Goal: Book appointment/travel/reservation

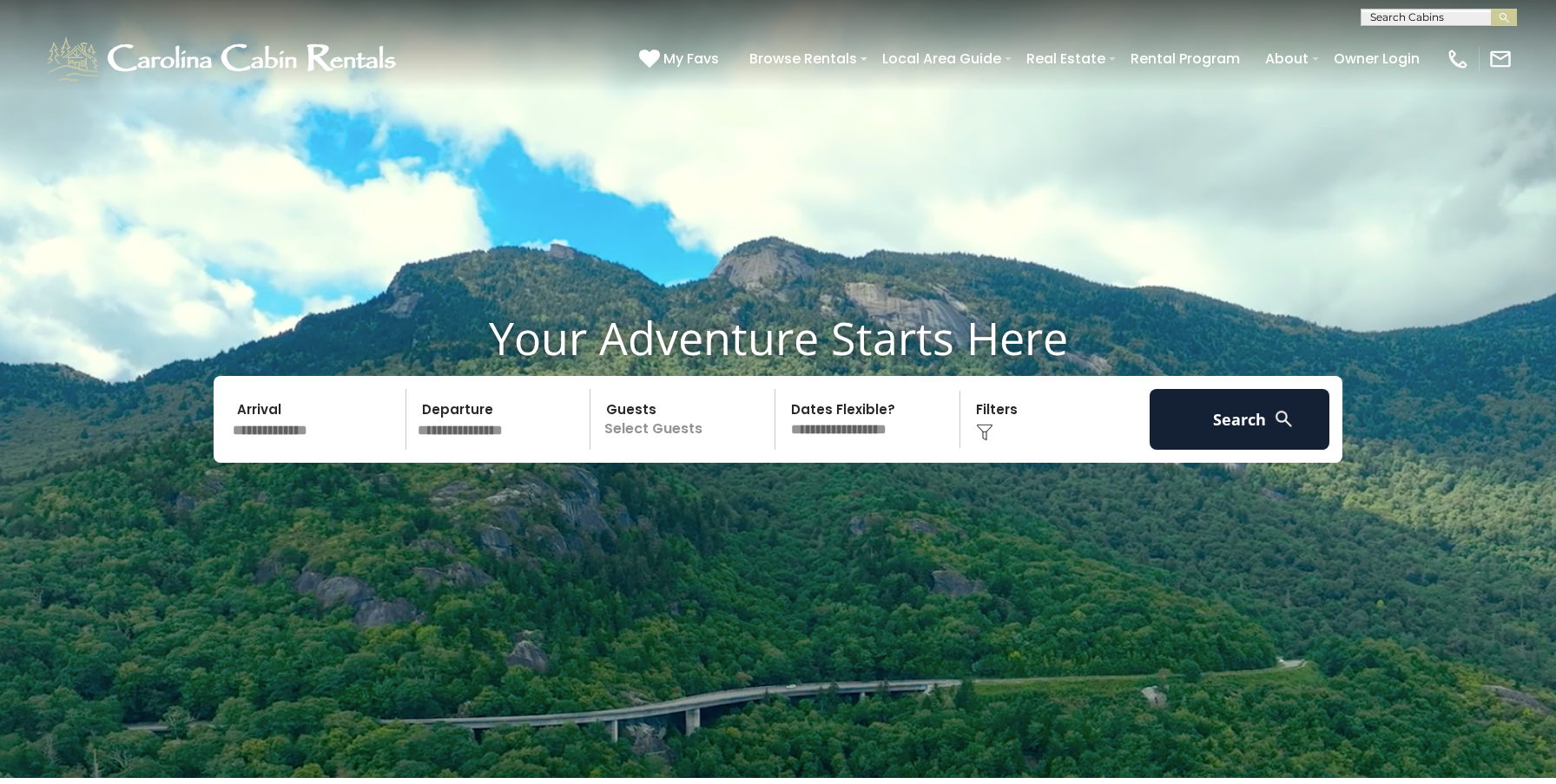
scroll to position [1, 0]
click at [1421, 13] on input "text" at bounding box center [1438, 20] width 152 height 18
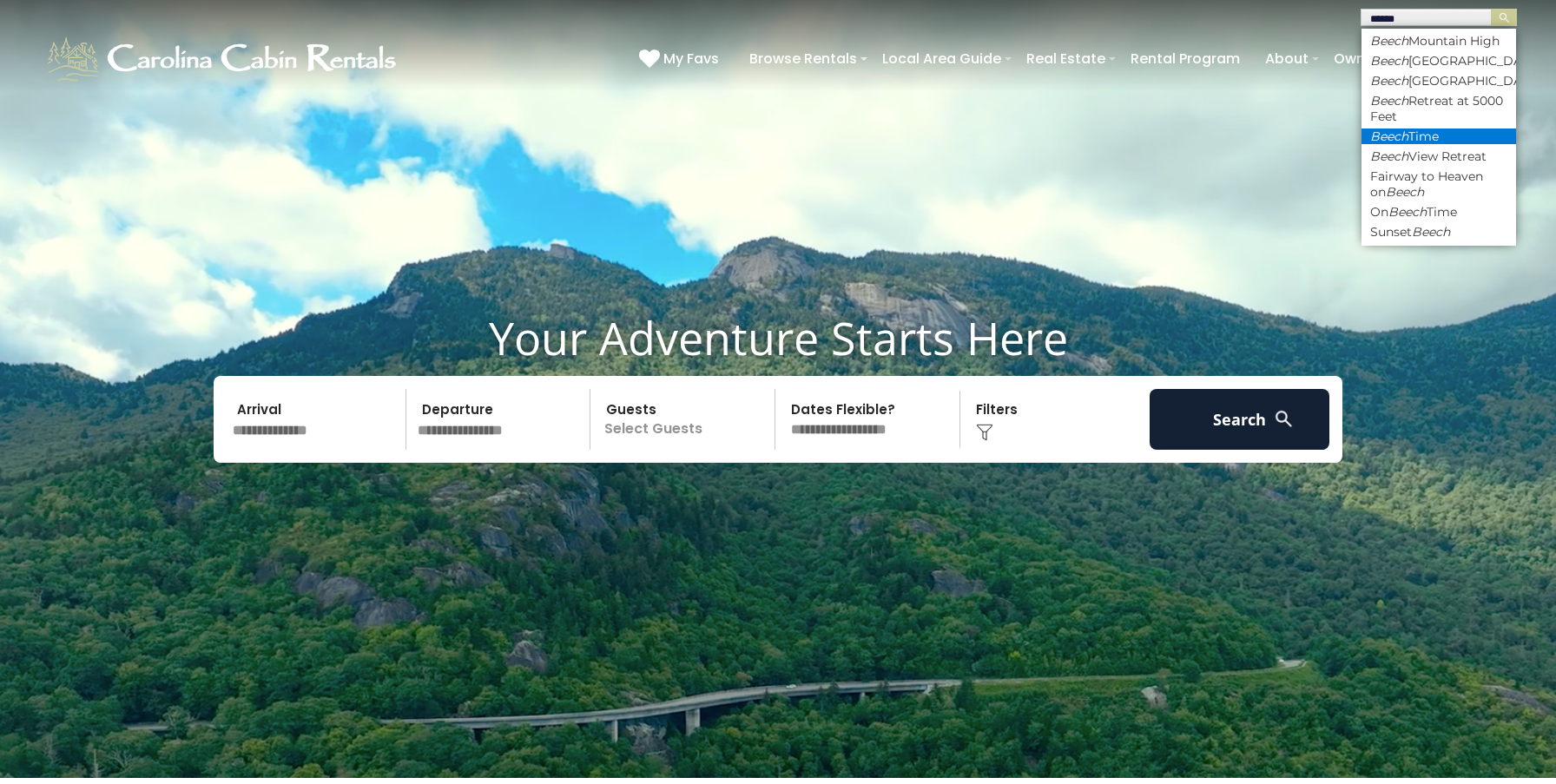
type input "*****"
click at [1422, 144] on li "Beech Time" at bounding box center [1439, 136] width 155 height 16
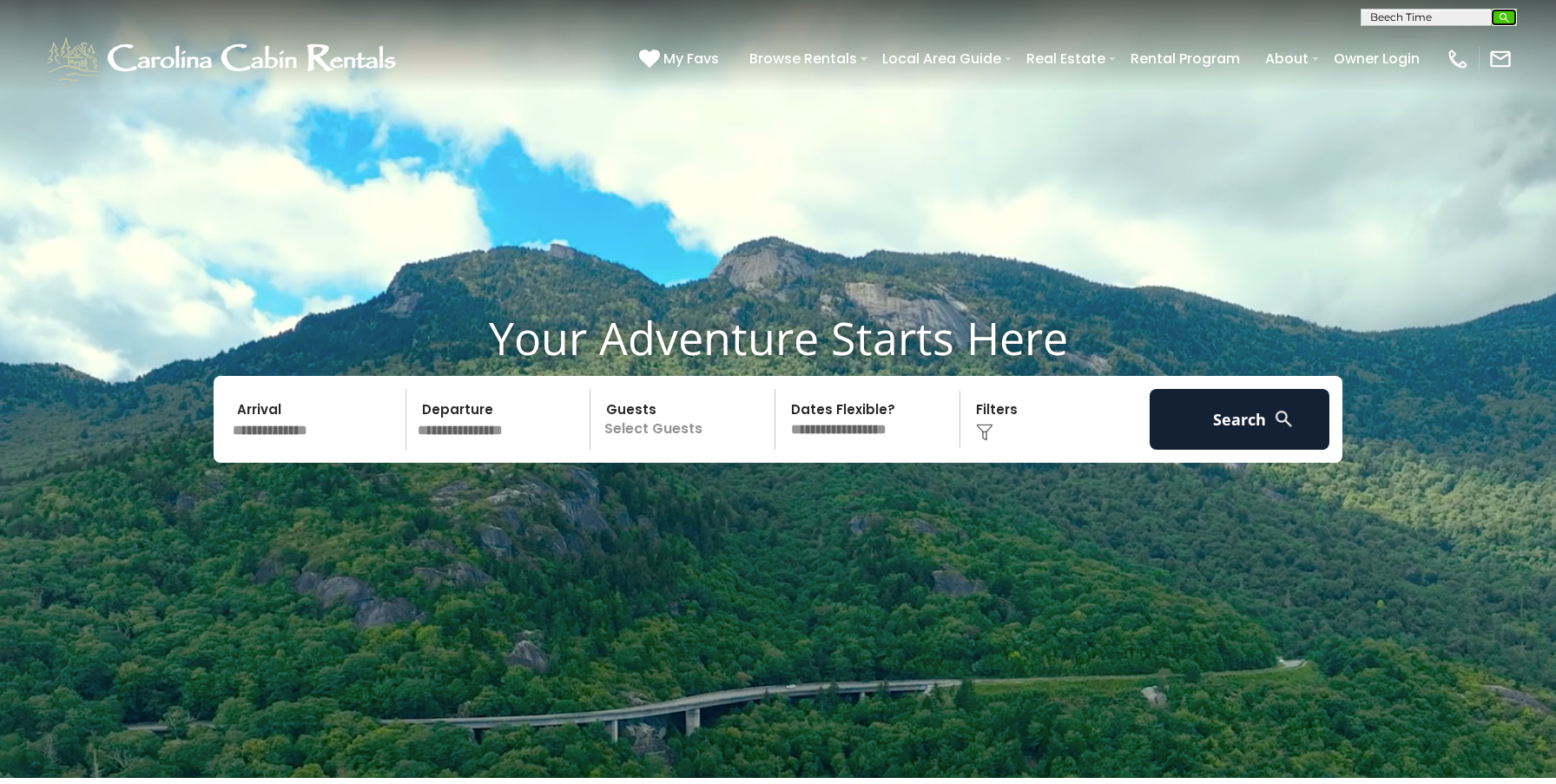
click at [1509, 20] on img "submit" at bounding box center [1504, 18] width 13 height 13
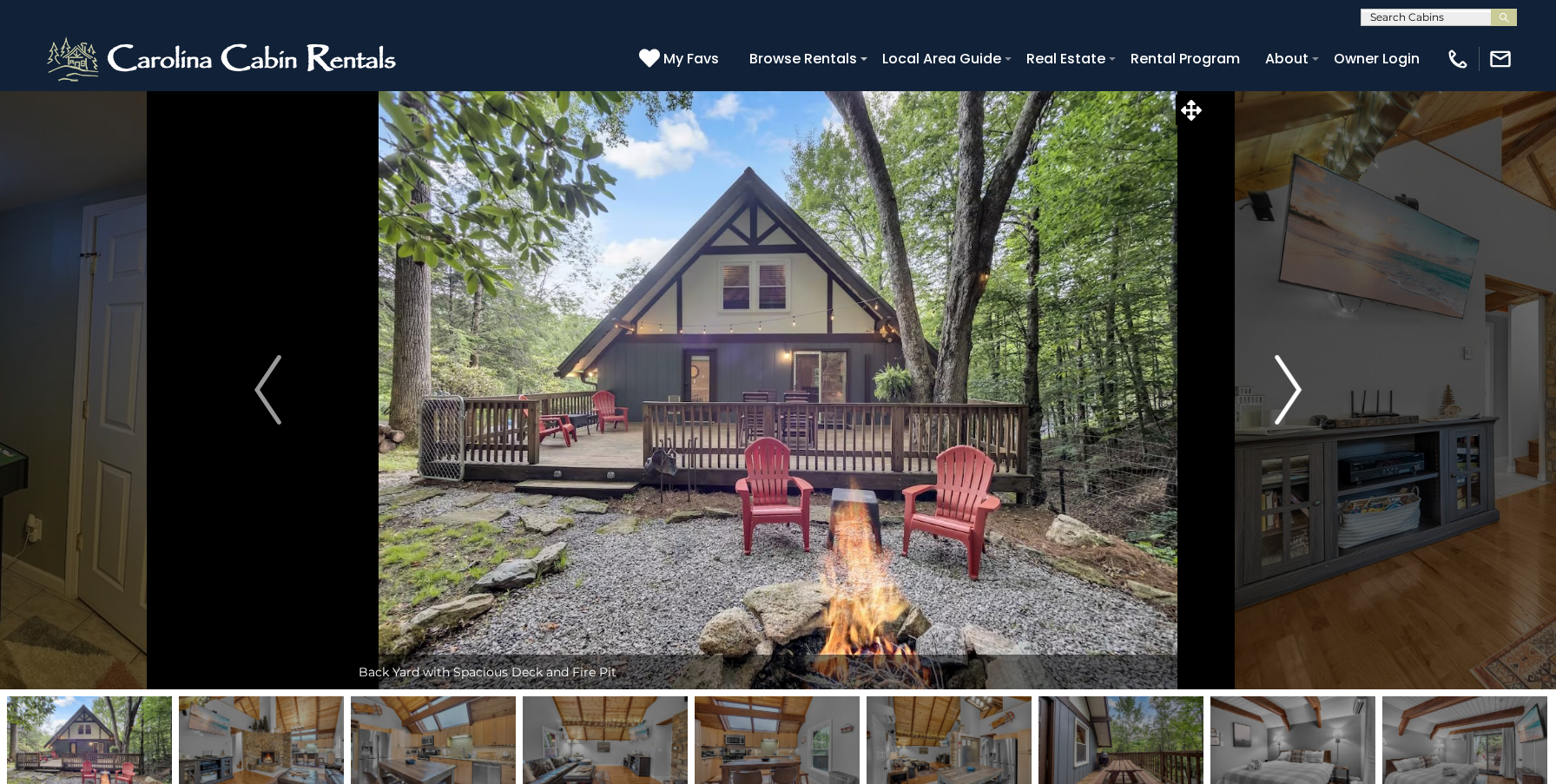
click at [1279, 411] on img "Next" at bounding box center [1288, 390] width 26 height 69
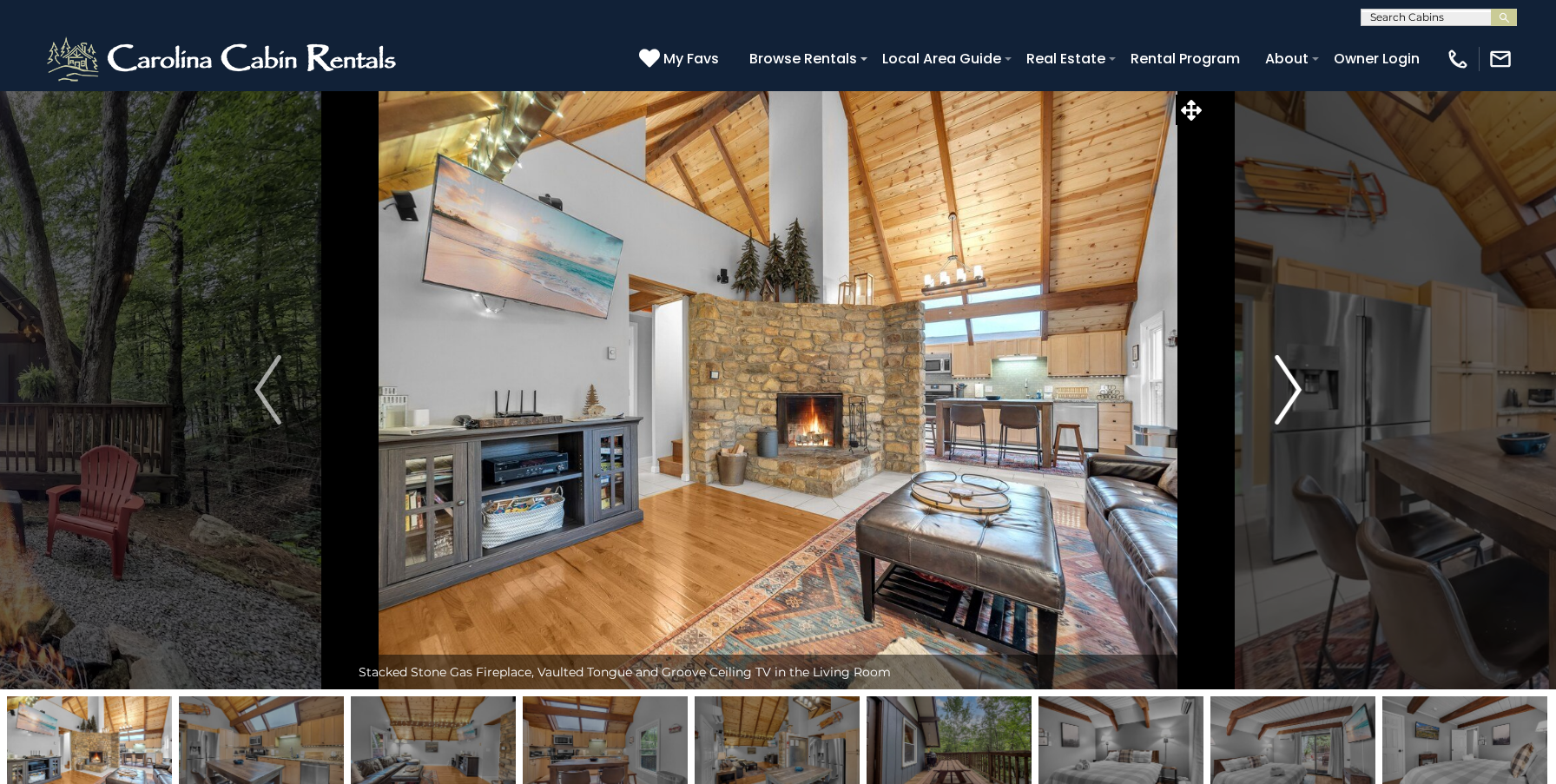
click at [1279, 410] on img "Next" at bounding box center [1288, 390] width 26 height 69
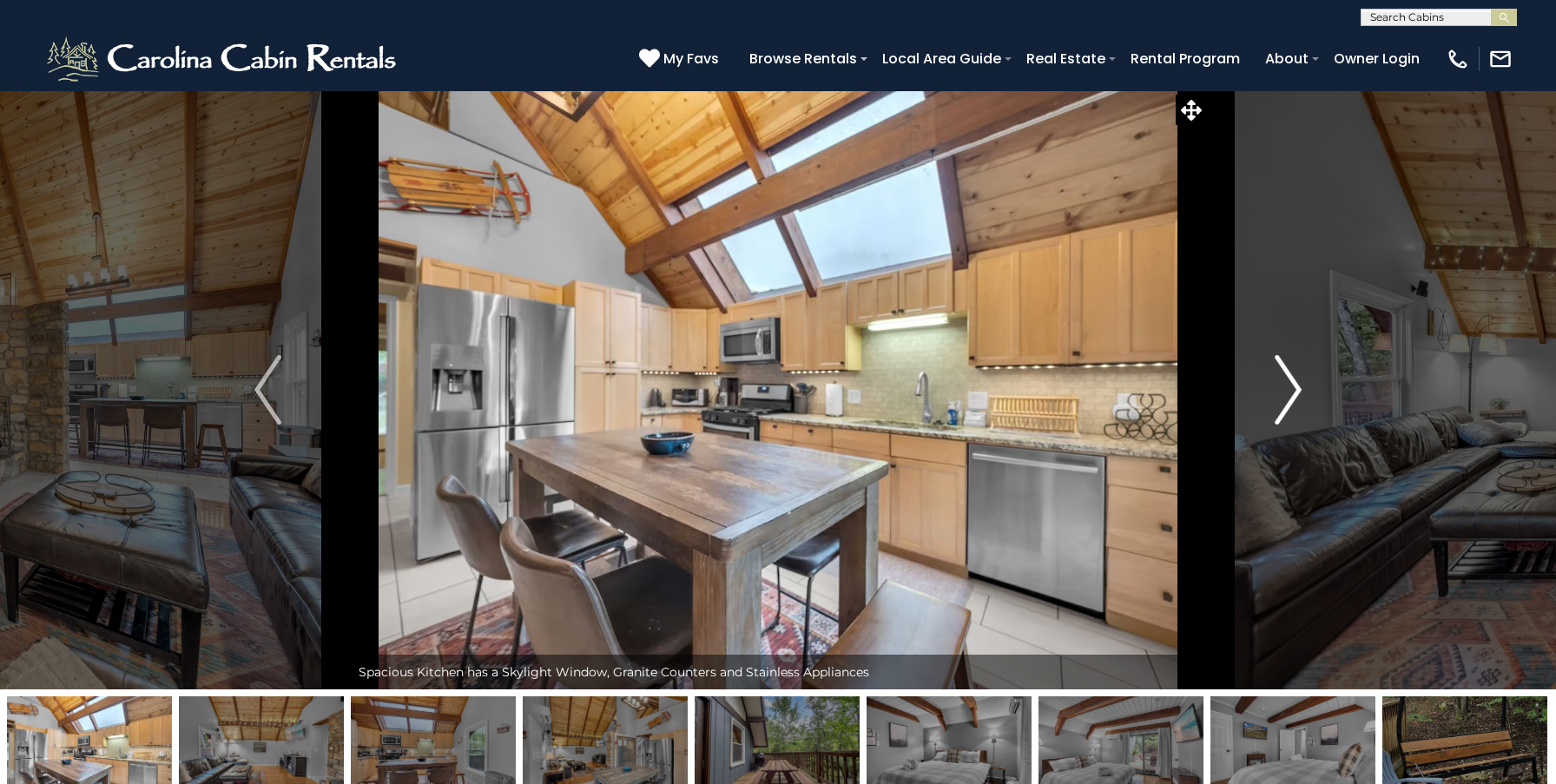
click at [1279, 410] on img "Next" at bounding box center [1288, 390] width 26 height 69
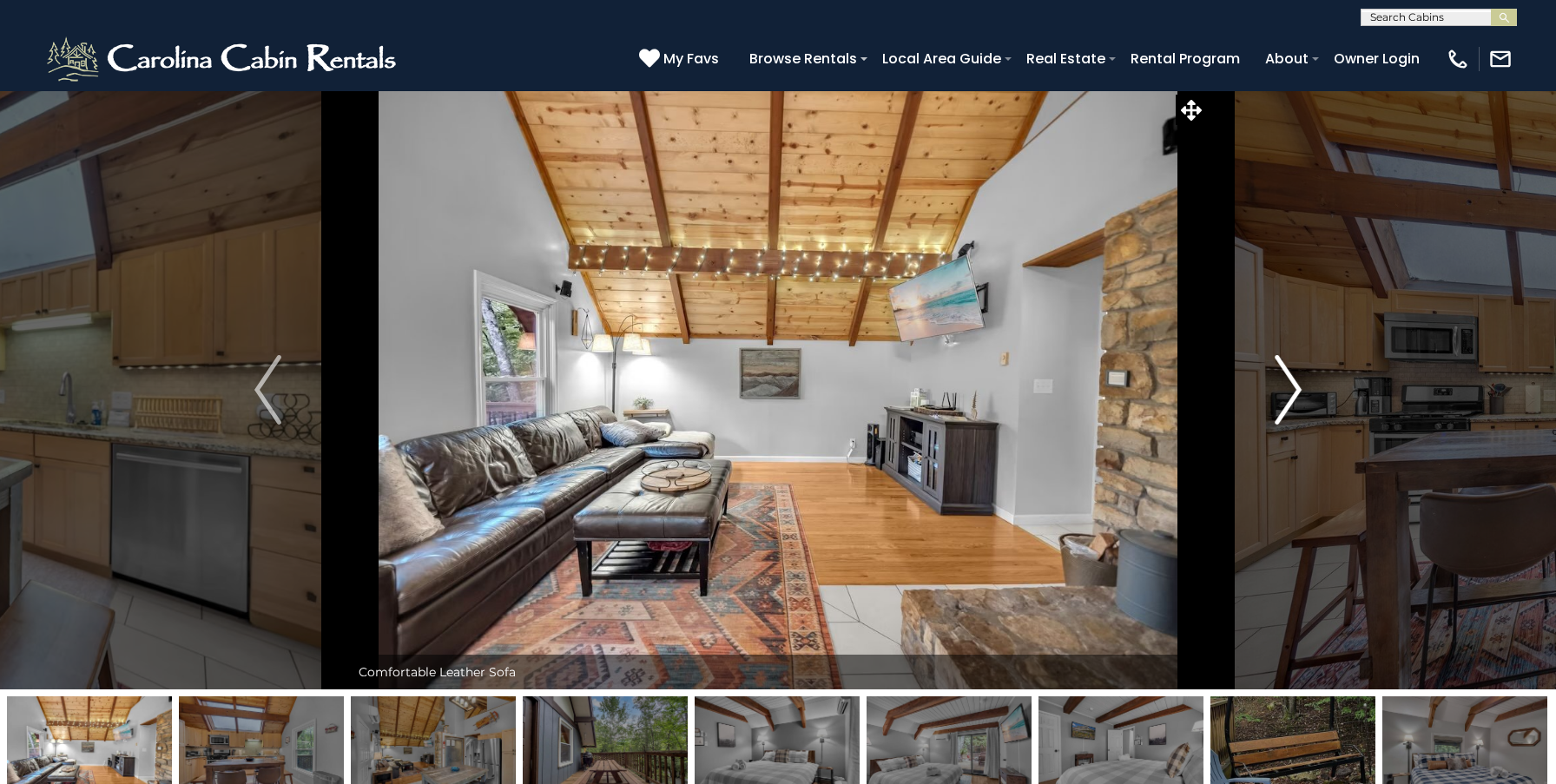
click at [1279, 410] on img "Next" at bounding box center [1288, 390] width 26 height 69
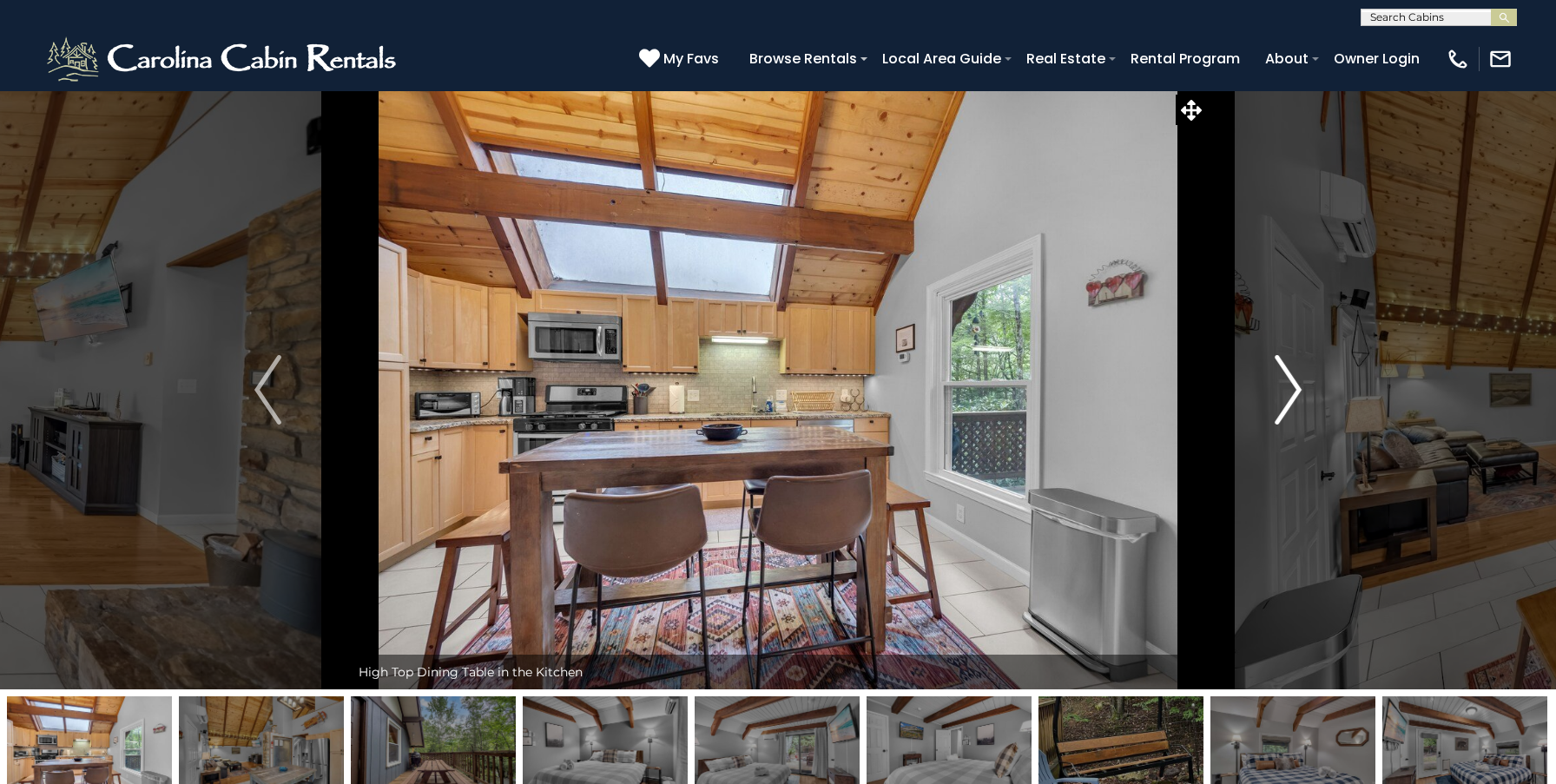
click at [1279, 410] on img "Next" at bounding box center [1288, 390] width 26 height 69
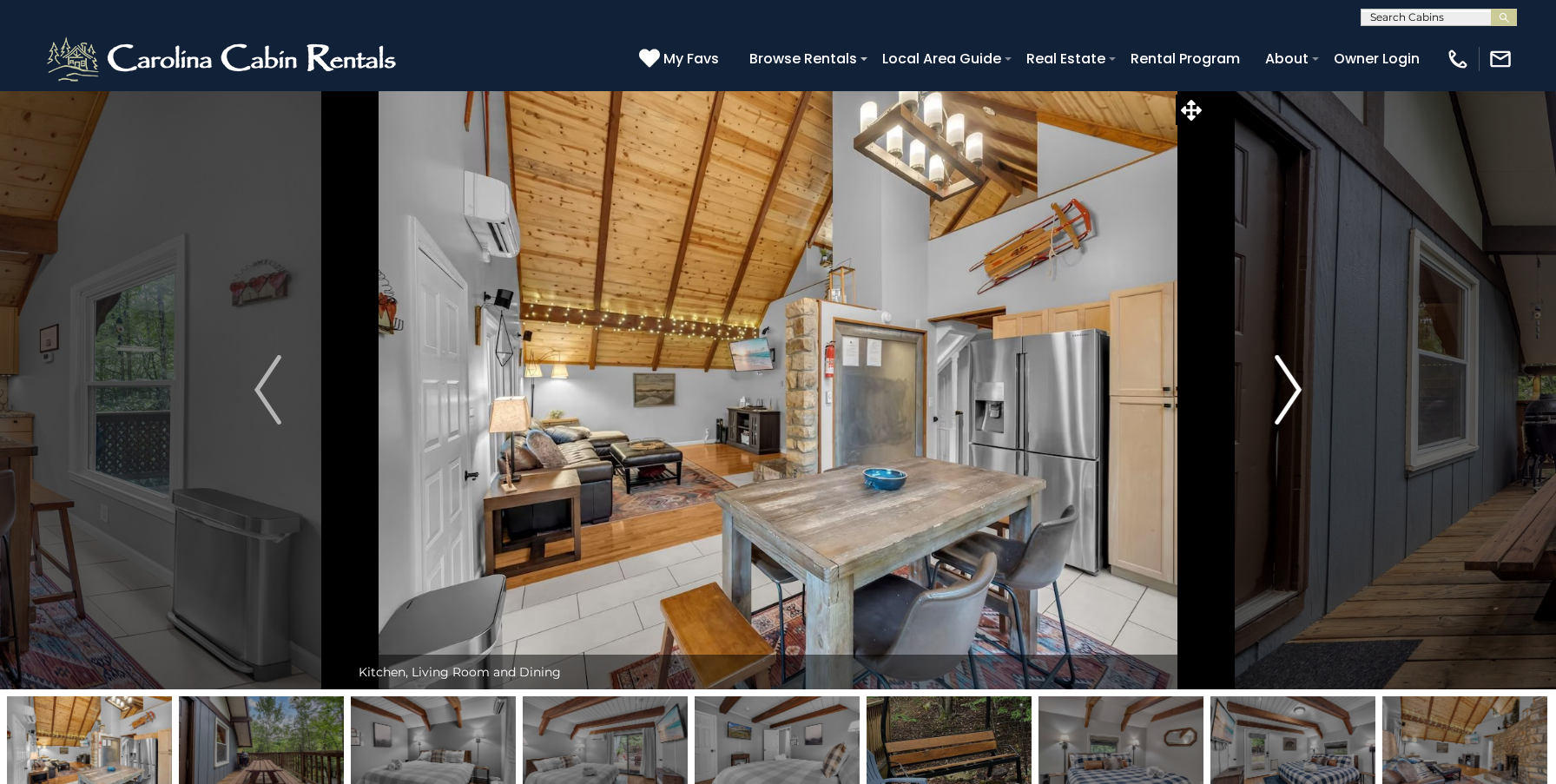
click at [1279, 410] on img "Next" at bounding box center [1288, 390] width 26 height 69
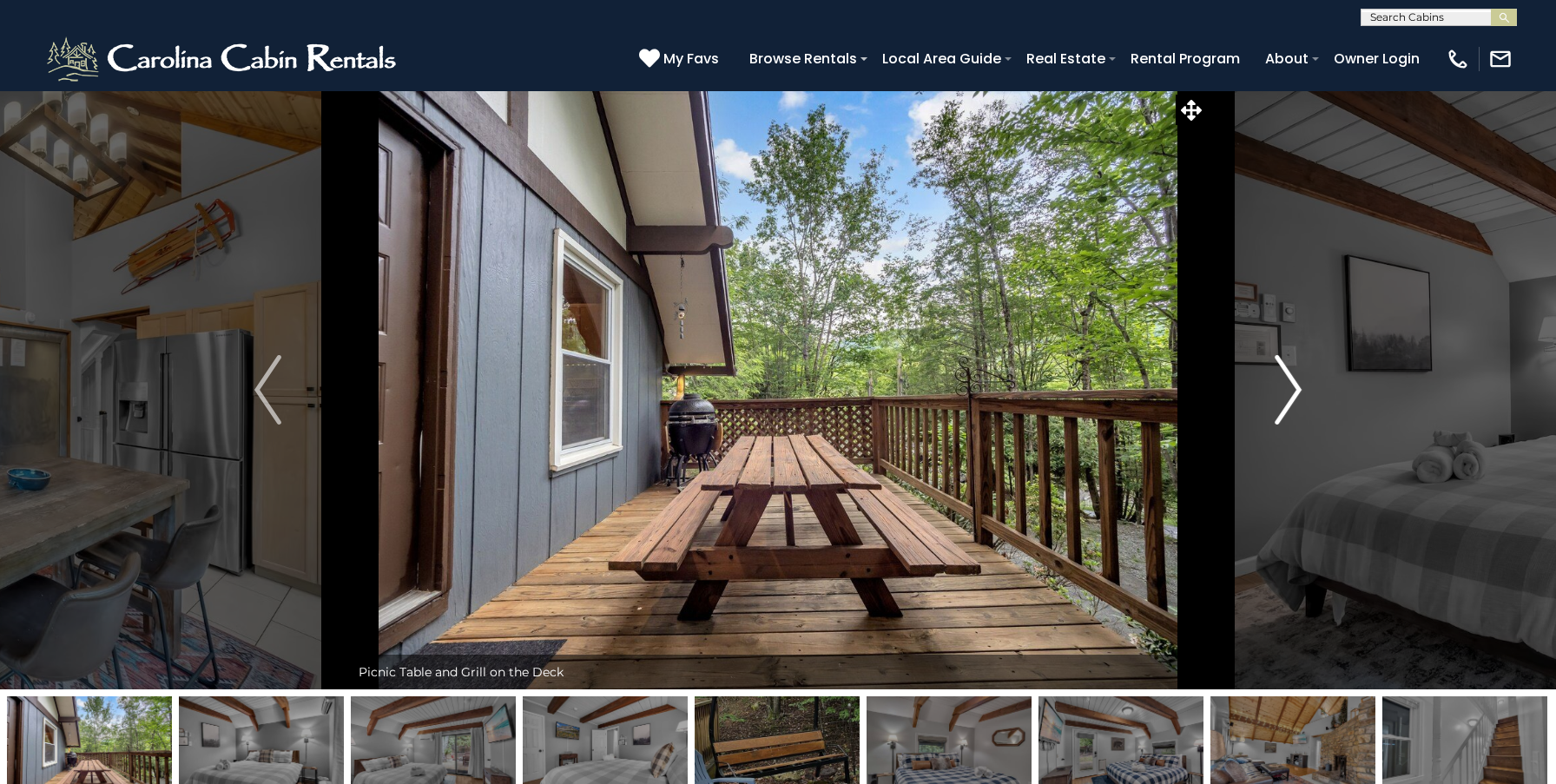
click at [1279, 410] on img "Next" at bounding box center [1288, 390] width 26 height 69
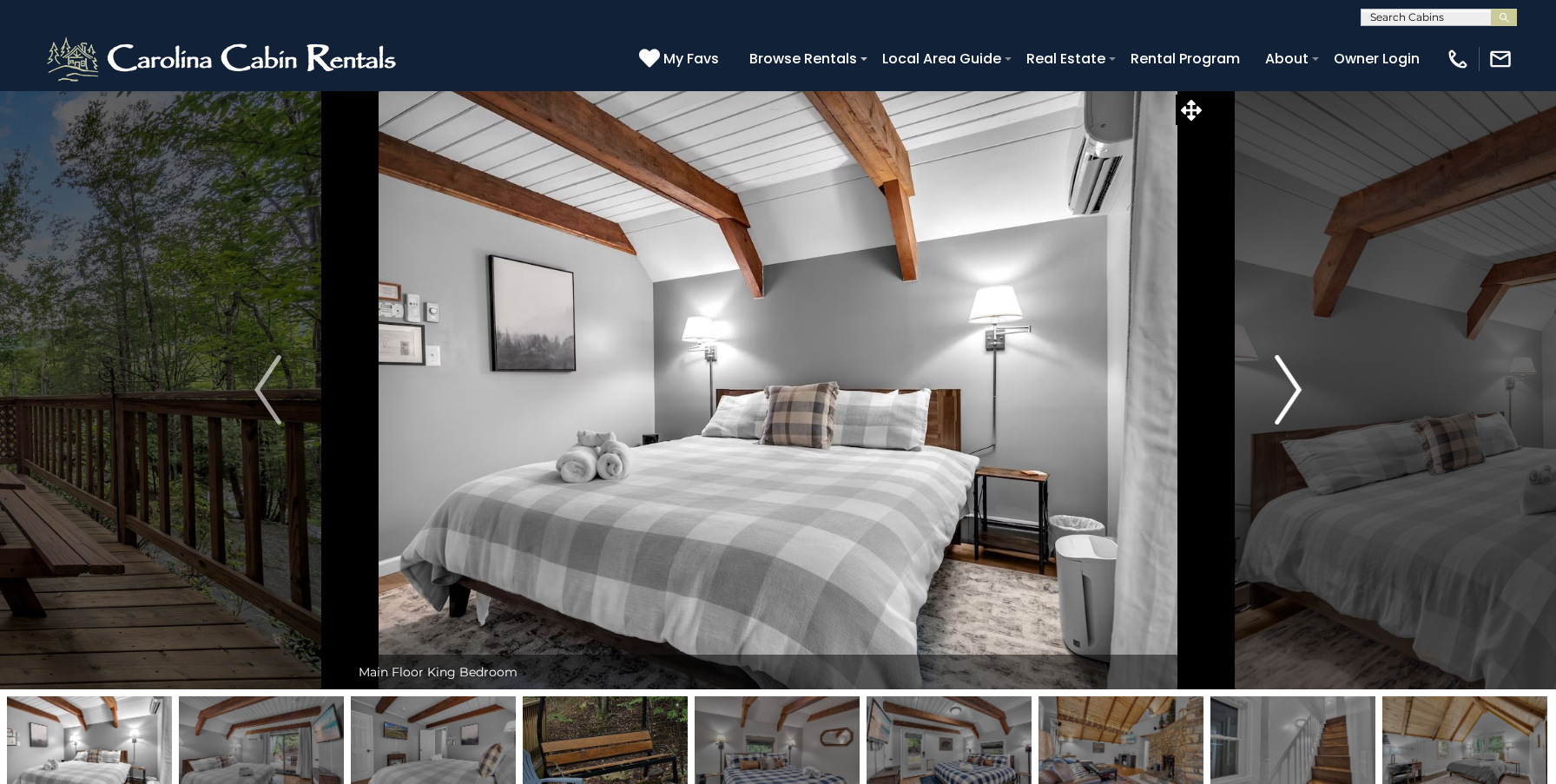
click at [1279, 410] on img "Next" at bounding box center [1288, 390] width 26 height 69
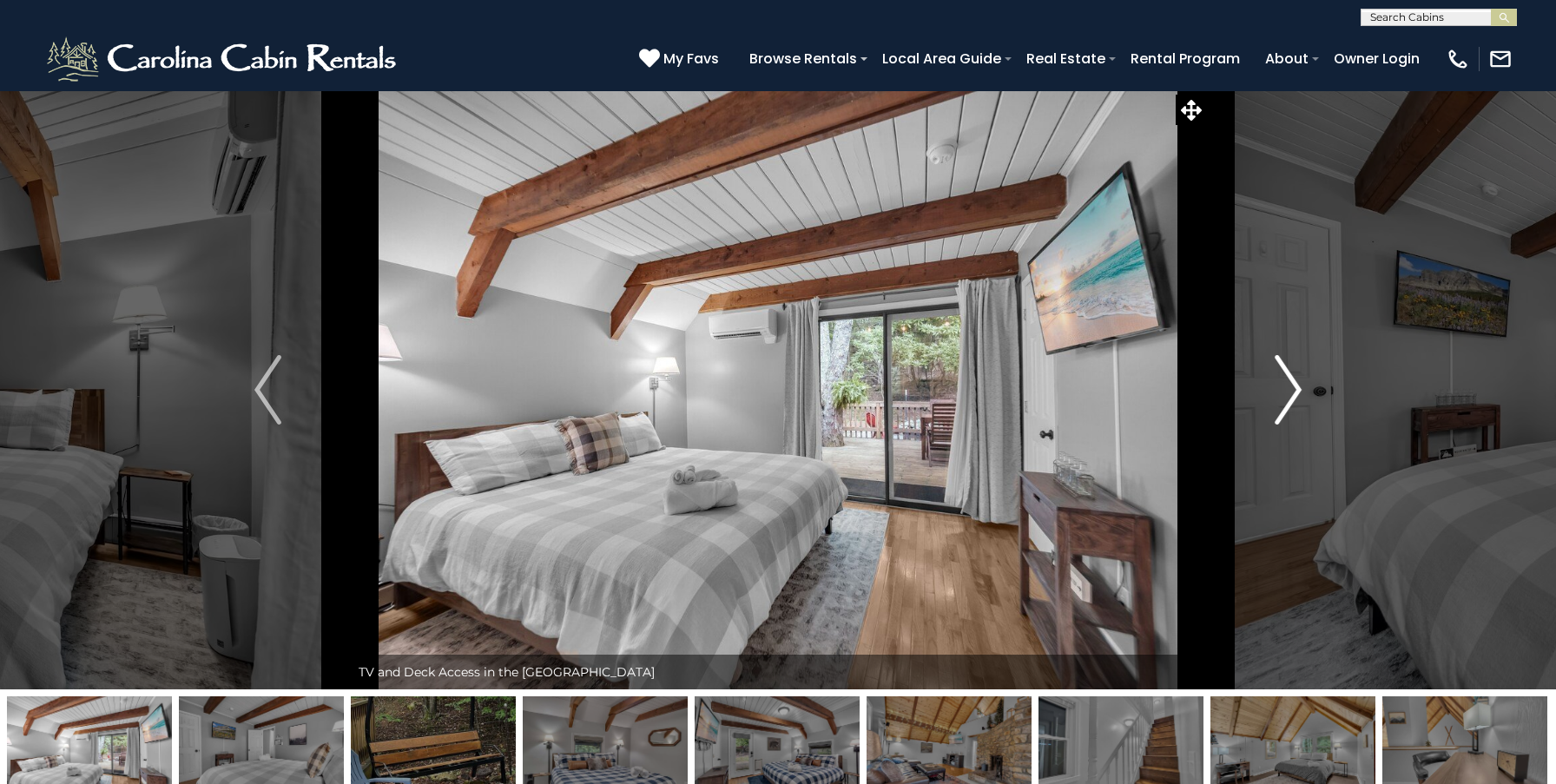
click at [1279, 410] on img "Next" at bounding box center [1288, 390] width 26 height 69
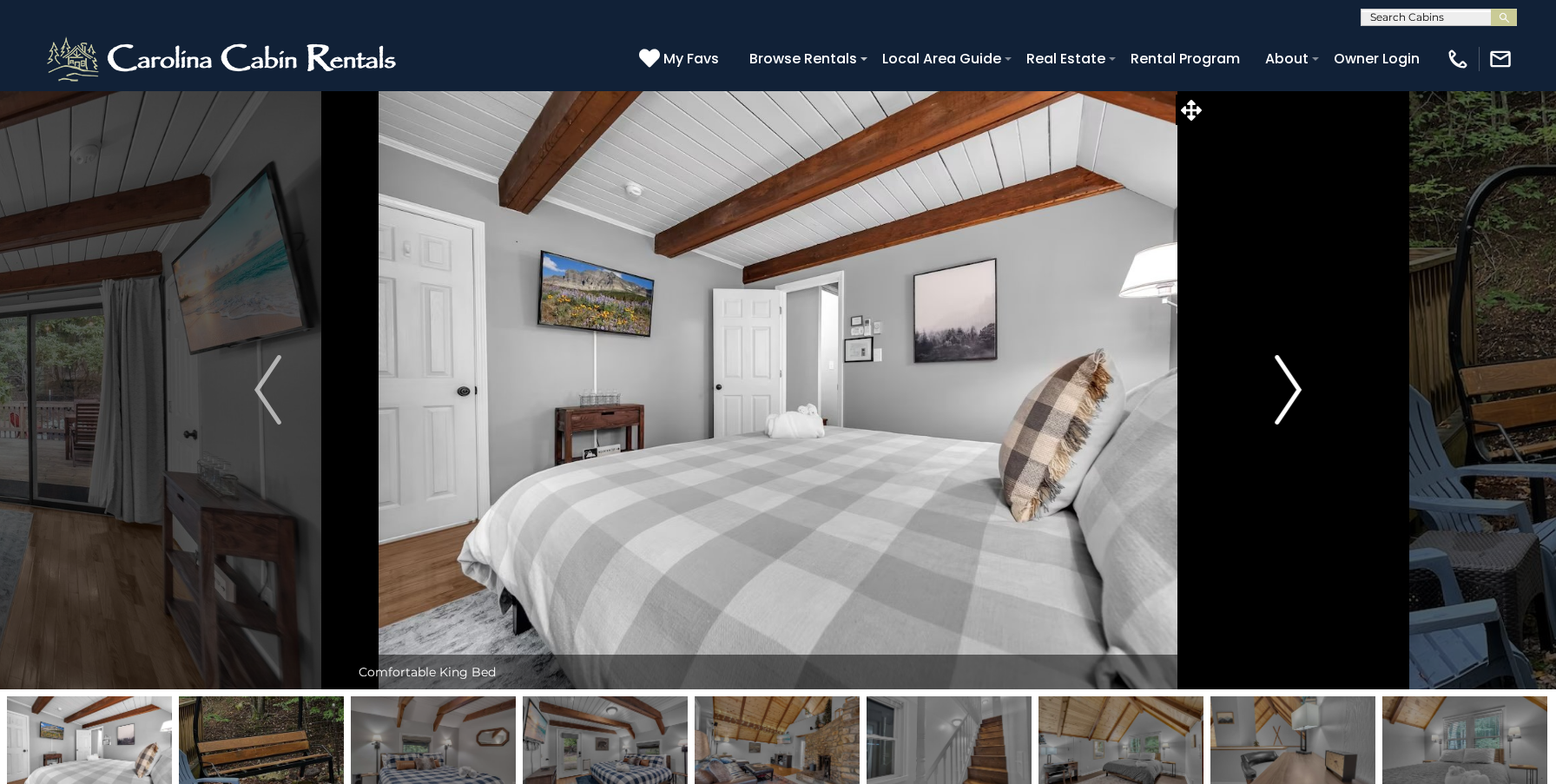
click at [1279, 410] on img "Next" at bounding box center [1288, 390] width 26 height 69
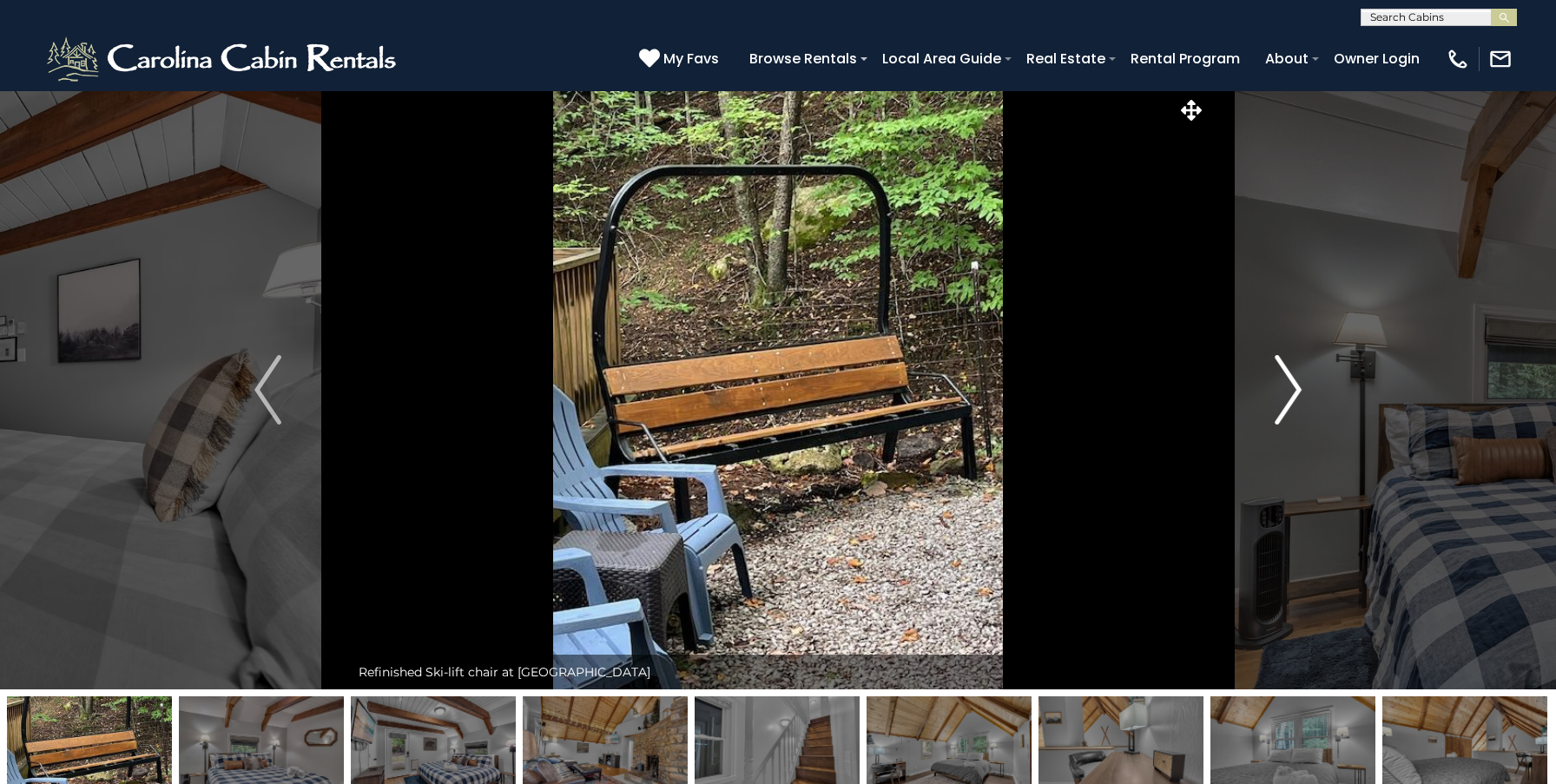
click at [1279, 410] on img "Next" at bounding box center [1288, 390] width 26 height 69
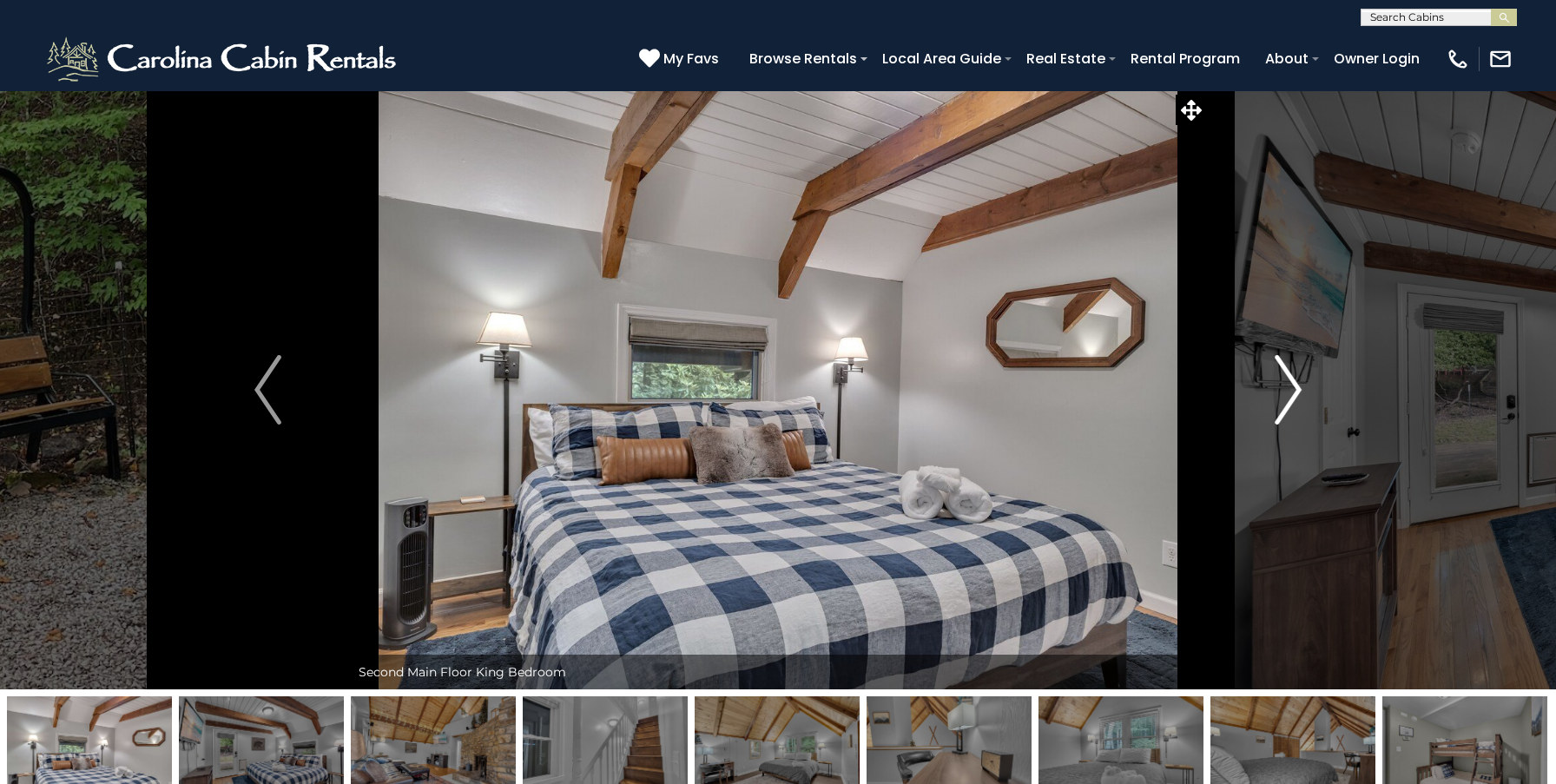
click at [1279, 410] on img "Next" at bounding box center [1288, 390] width 26 height 69
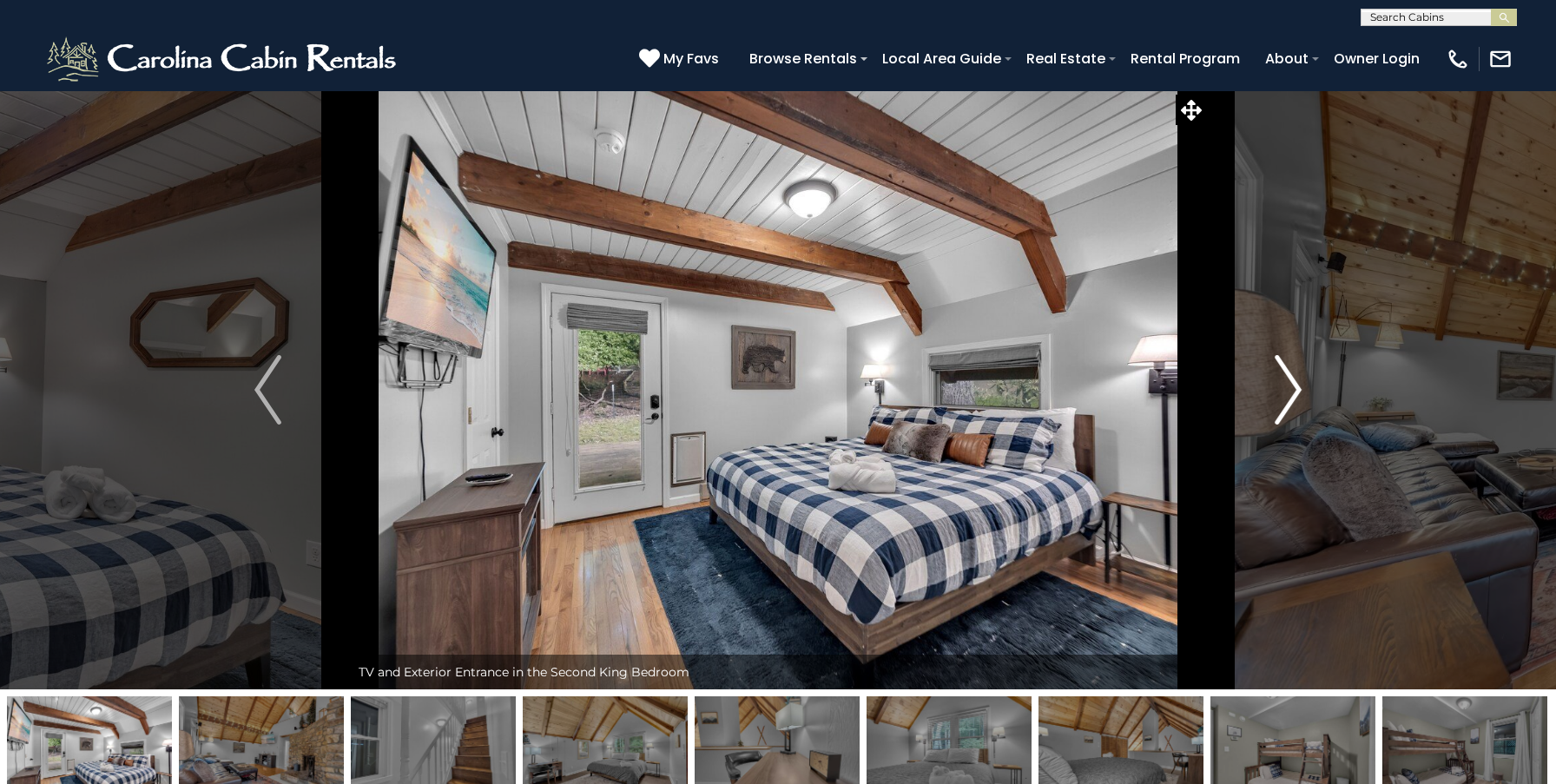
click at [1279, 410] on img "Next" at bounding box center [1288, 390] width 26 height 69
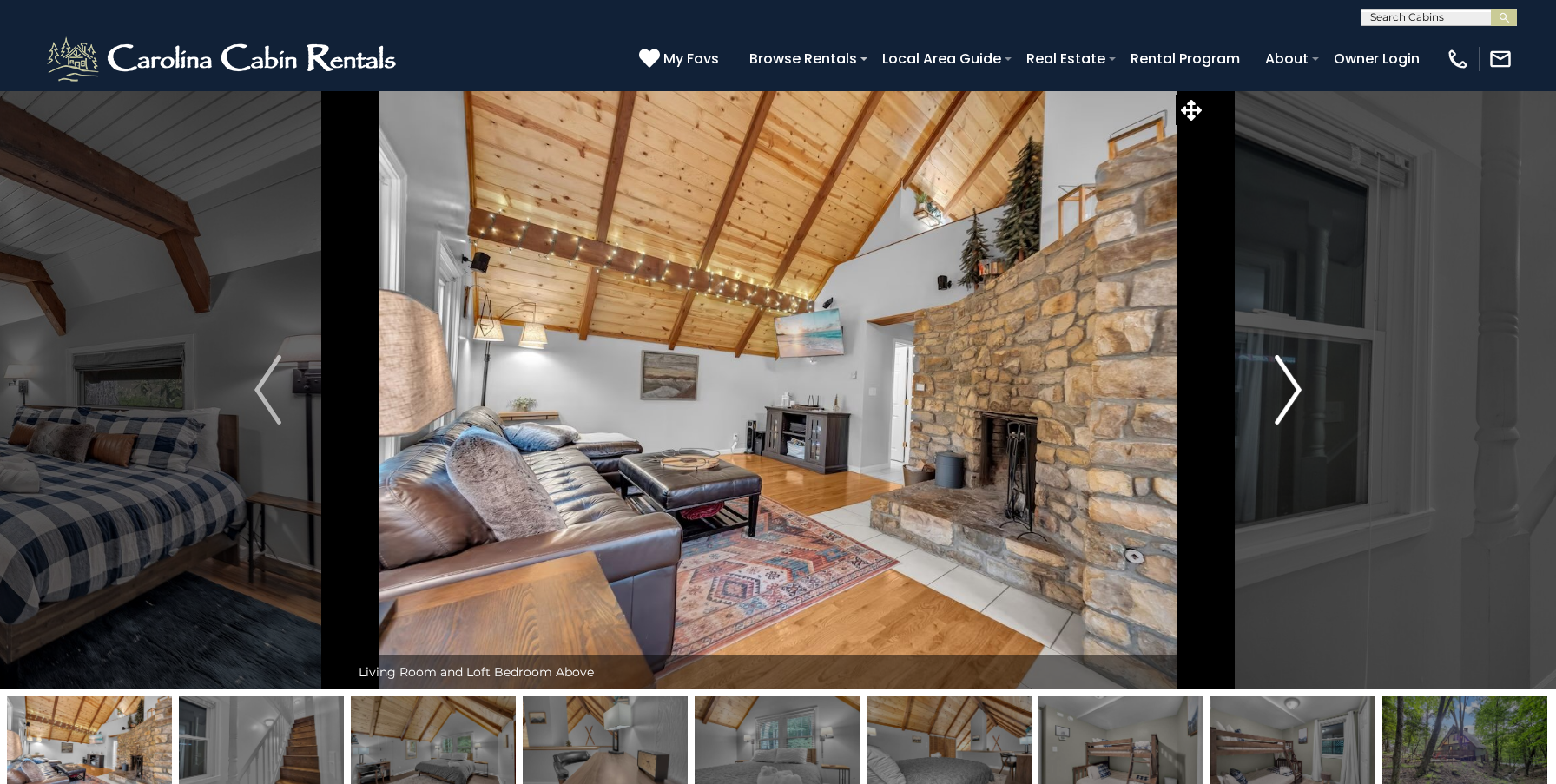
click at [1279, 410] on img "Next" at bounding box center [1288, 390] width 26 height 69
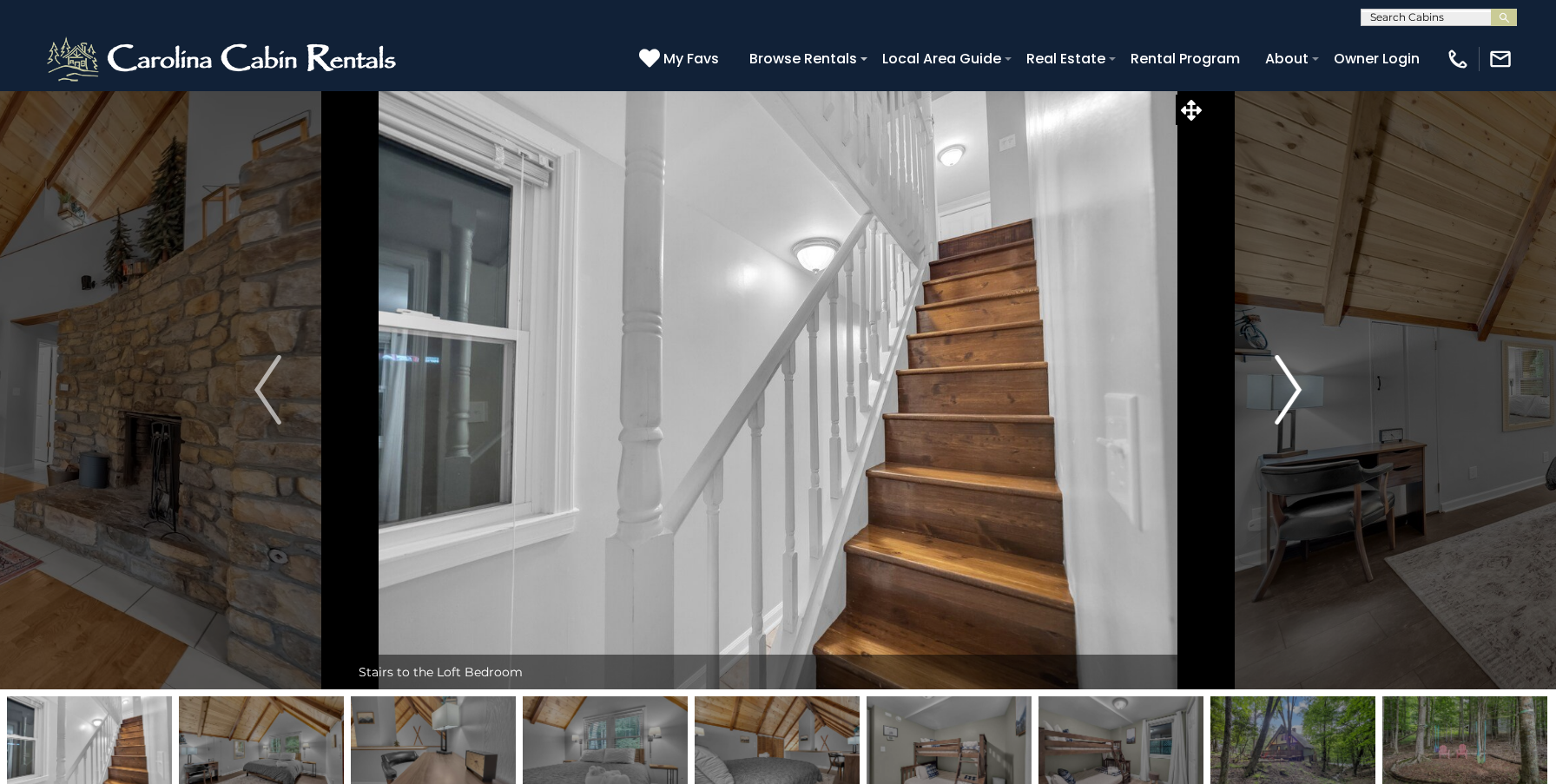
click at [1279, 410] on img "Next" at bounding box center [1288, 390] width 26 height 69
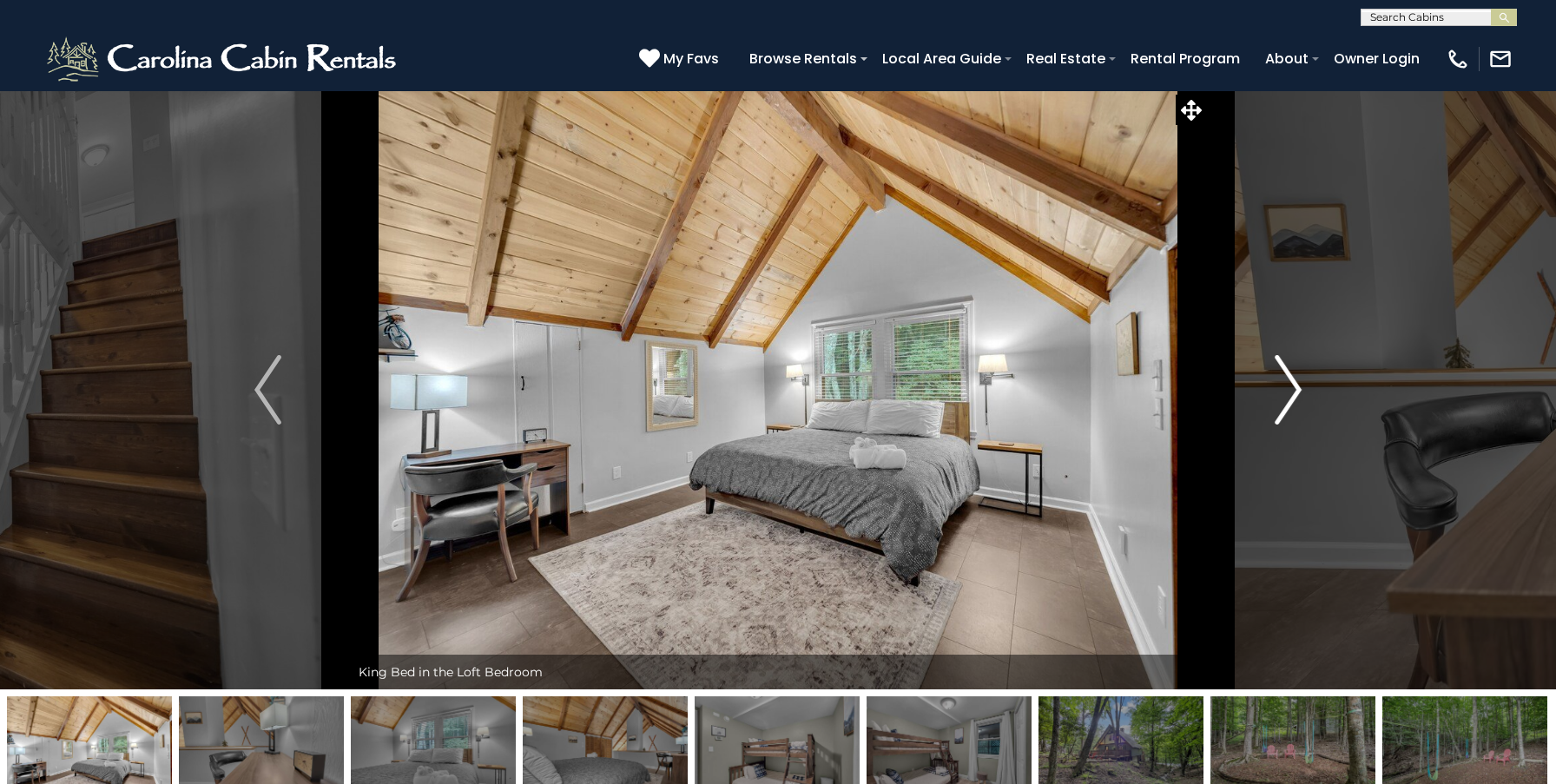
click at [1279, 410] on img "Next" at bounding box center [1288, 390] width 26 height 69
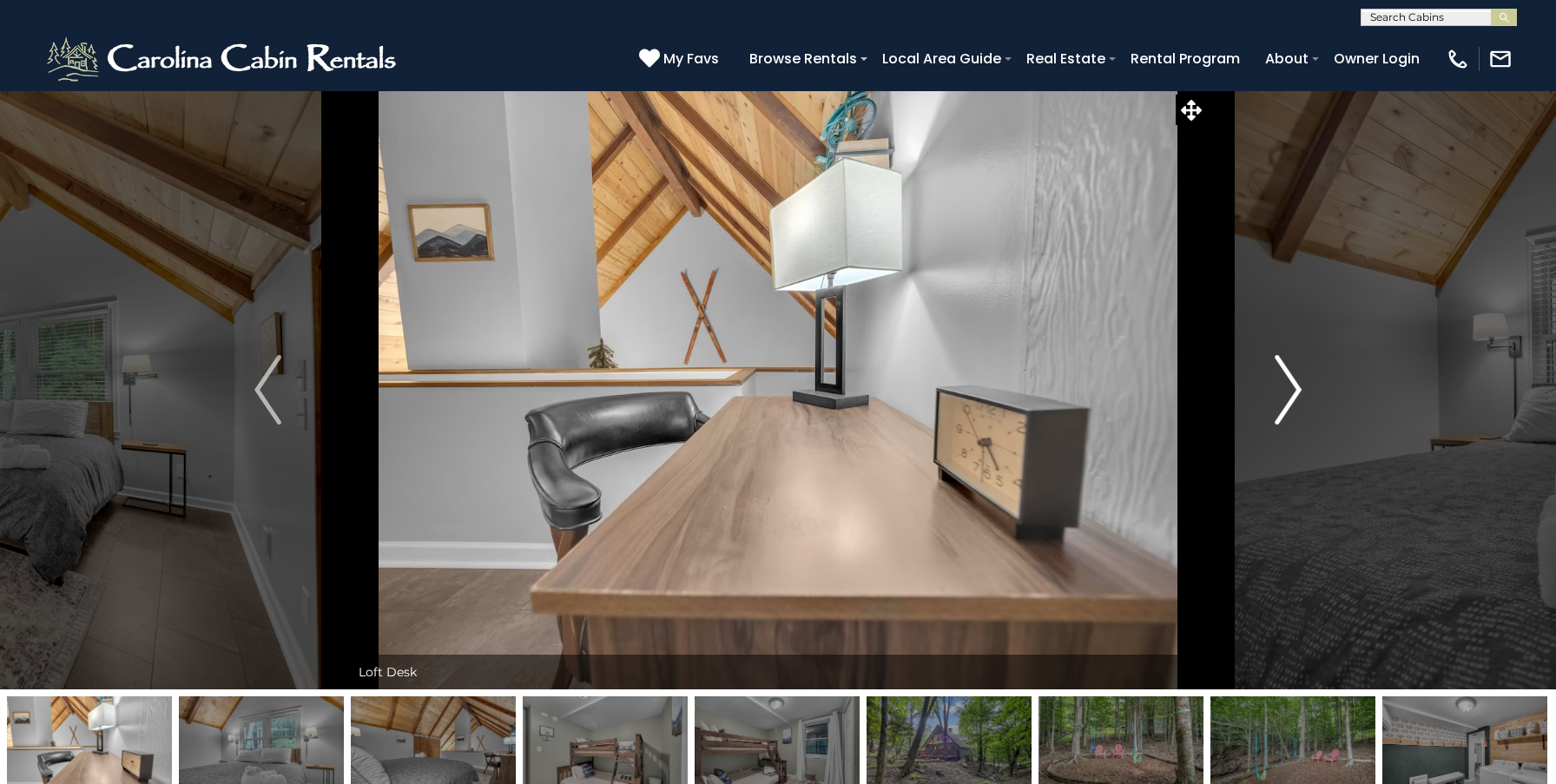
click at [1279, 410] on img "Next" at bounding box center [1288, 390] width 26 height 69
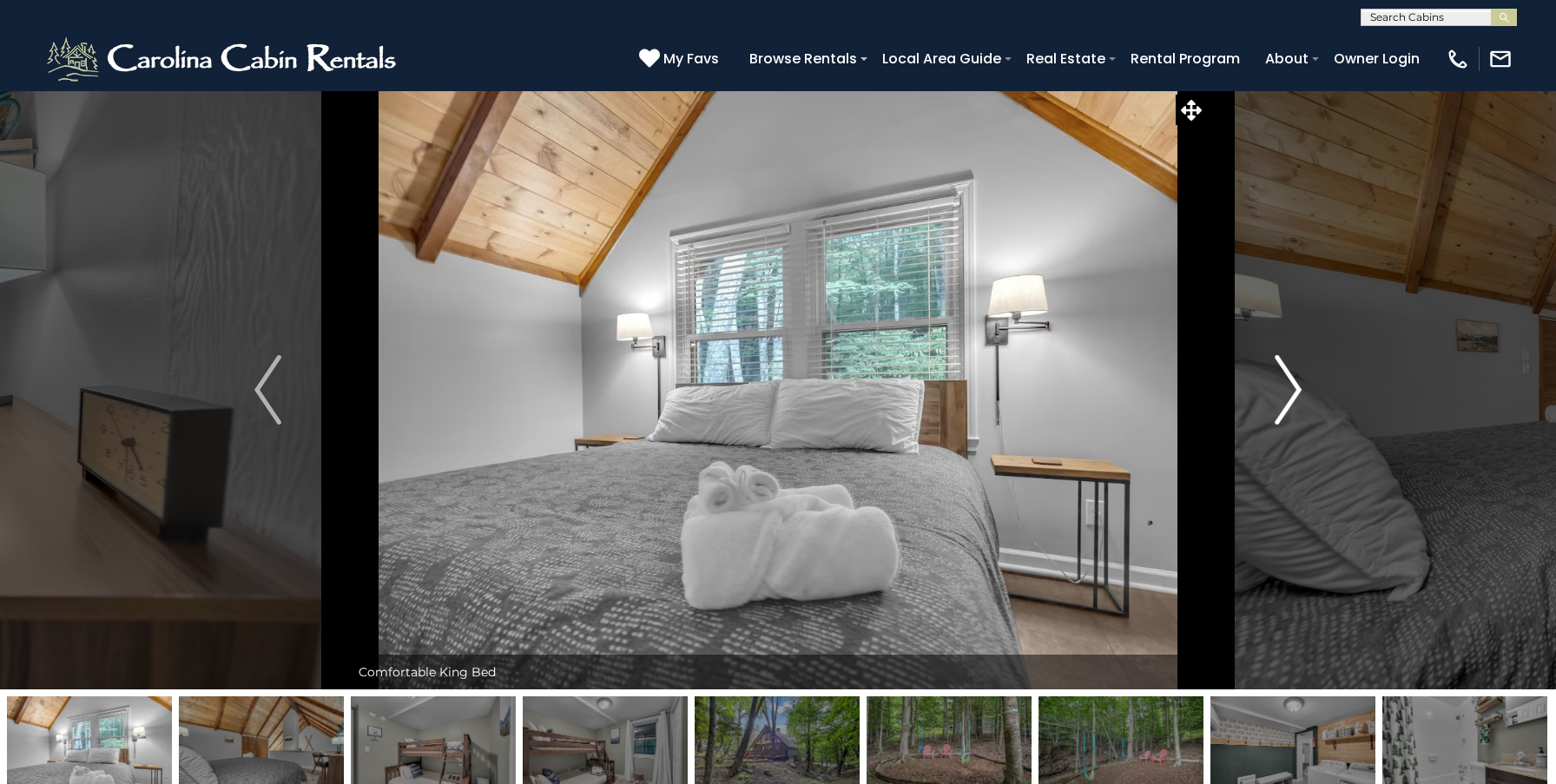
click at [1279, 410] on img "Next" at bounding box center [1288, 390] width 26 height 69
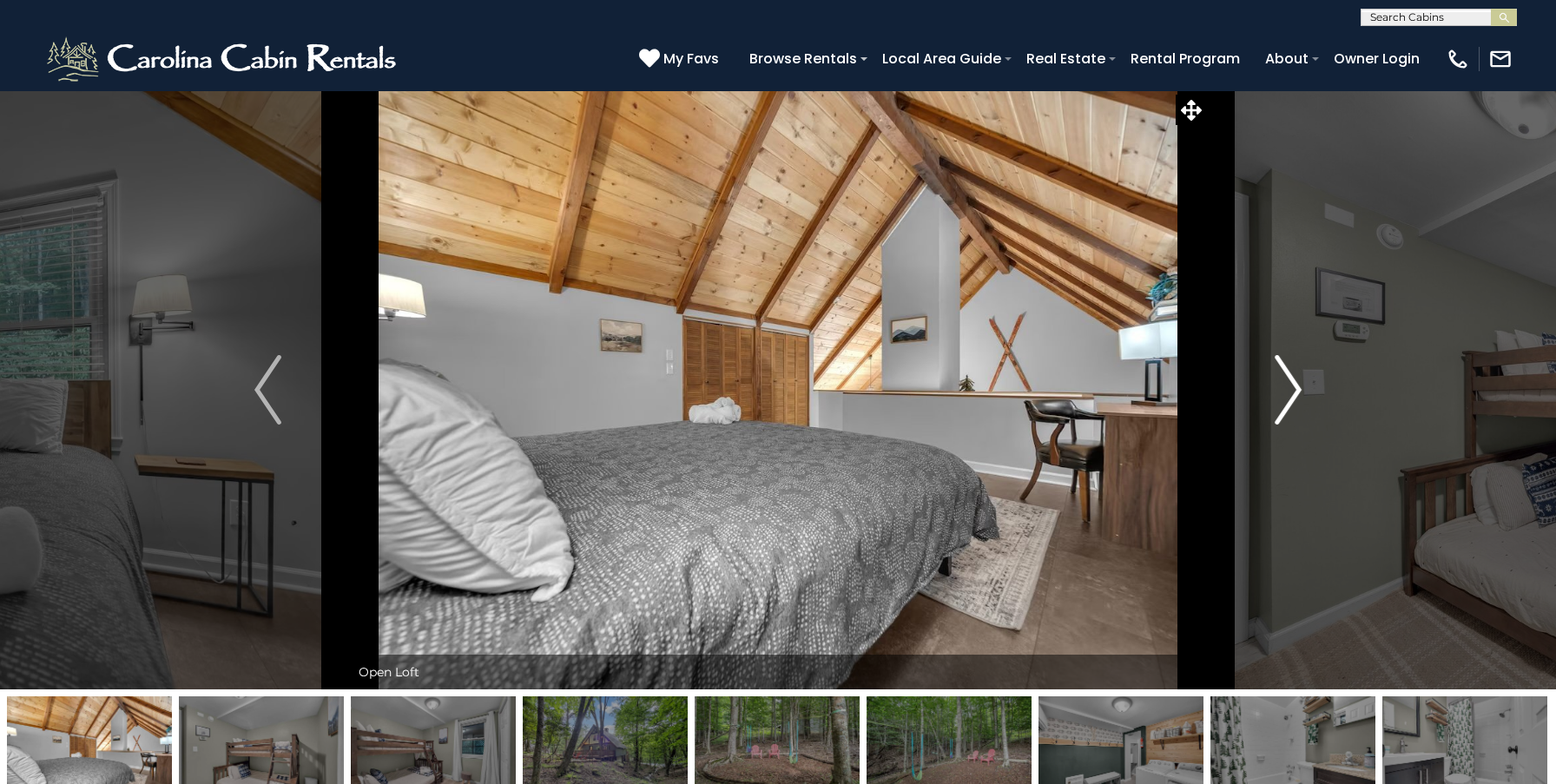
click at [1279, 410] on img "Next" at bounding box center [1288, 390] width 26 height 69
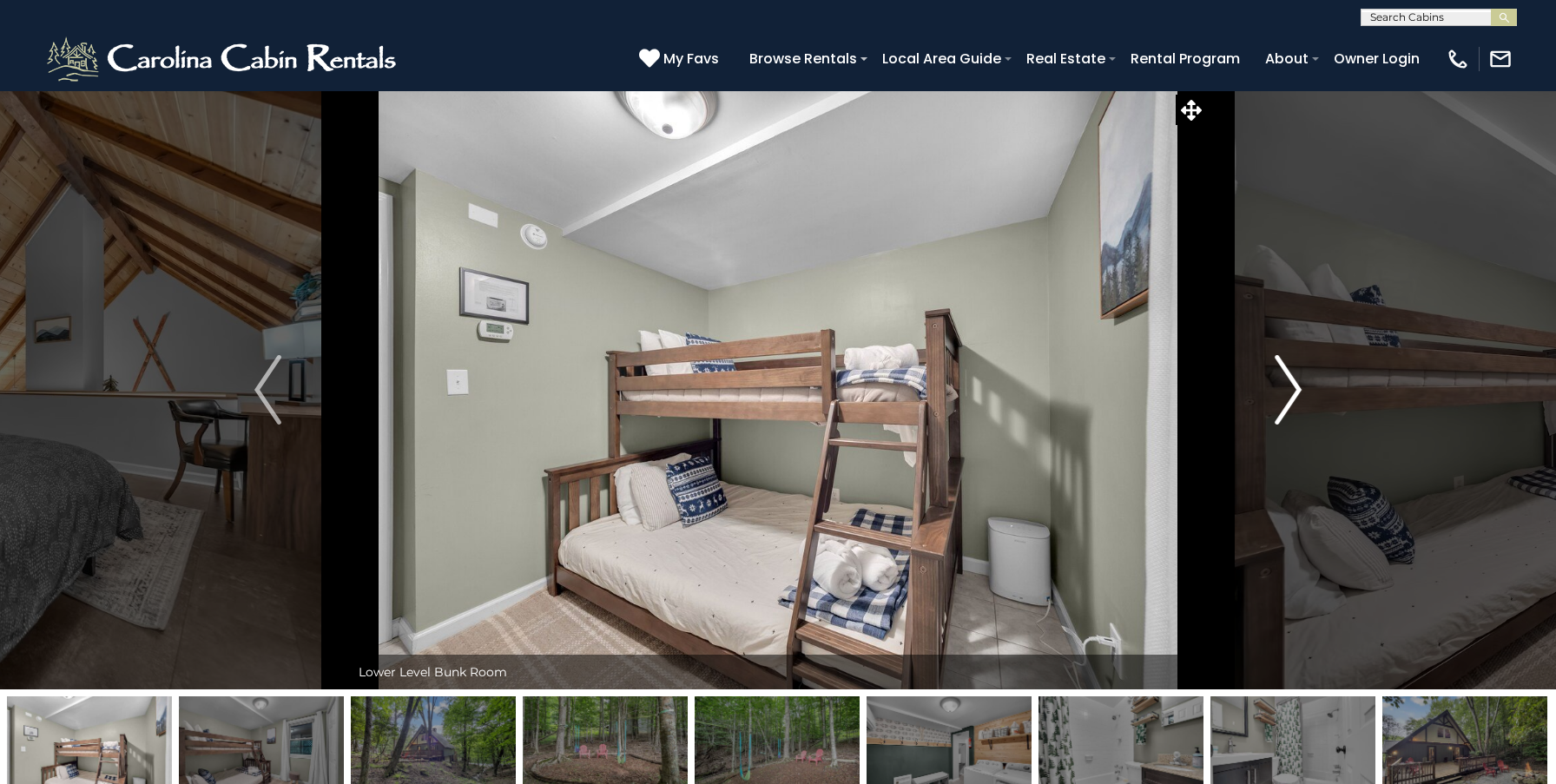
click at [1279, 410] on img "Next" at bounding box center [1288, 390] width 26 height 69
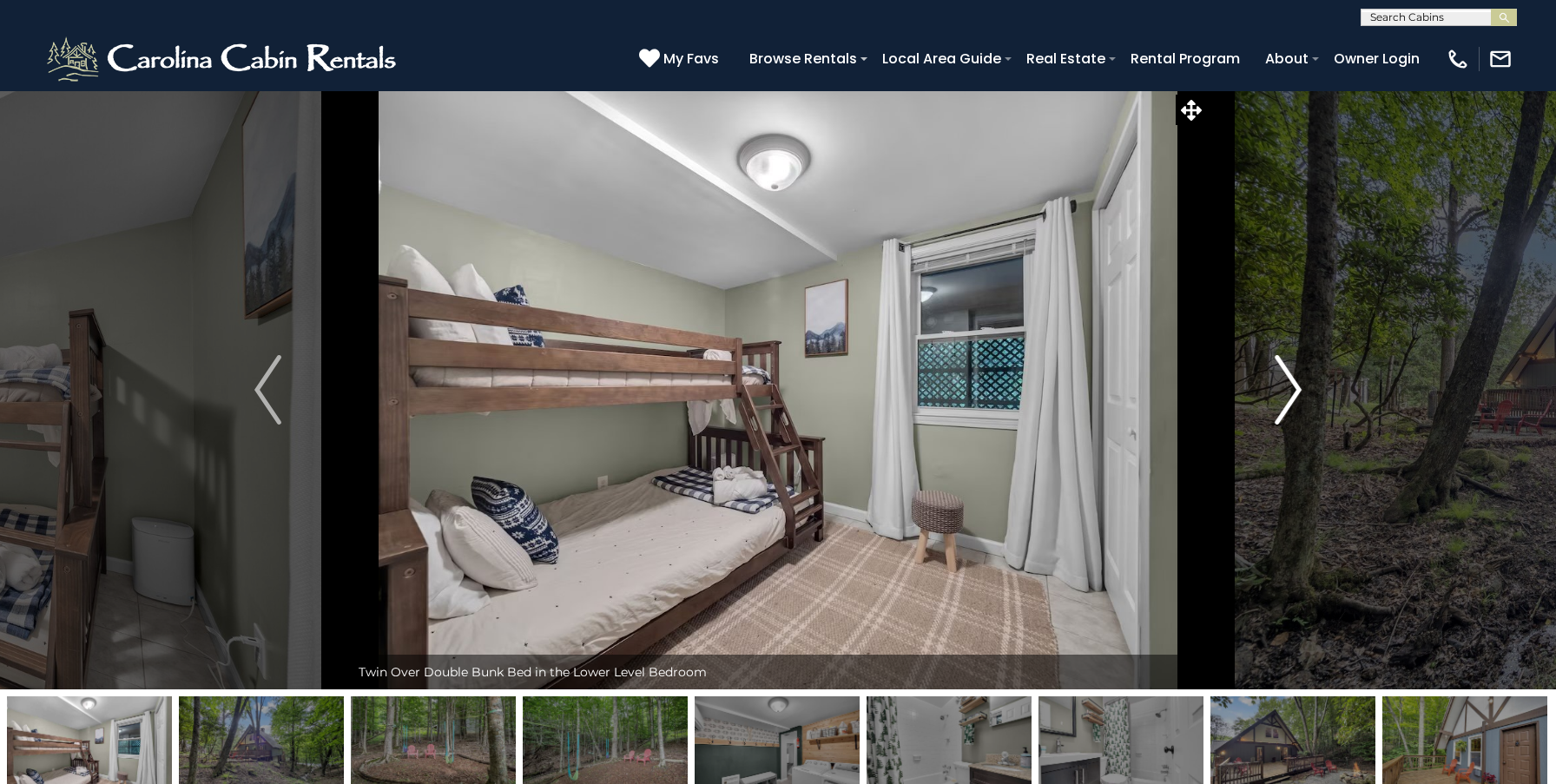
click at [1279, 410] on img "Next" at bounding box center [1288, 390] width 26 height 69
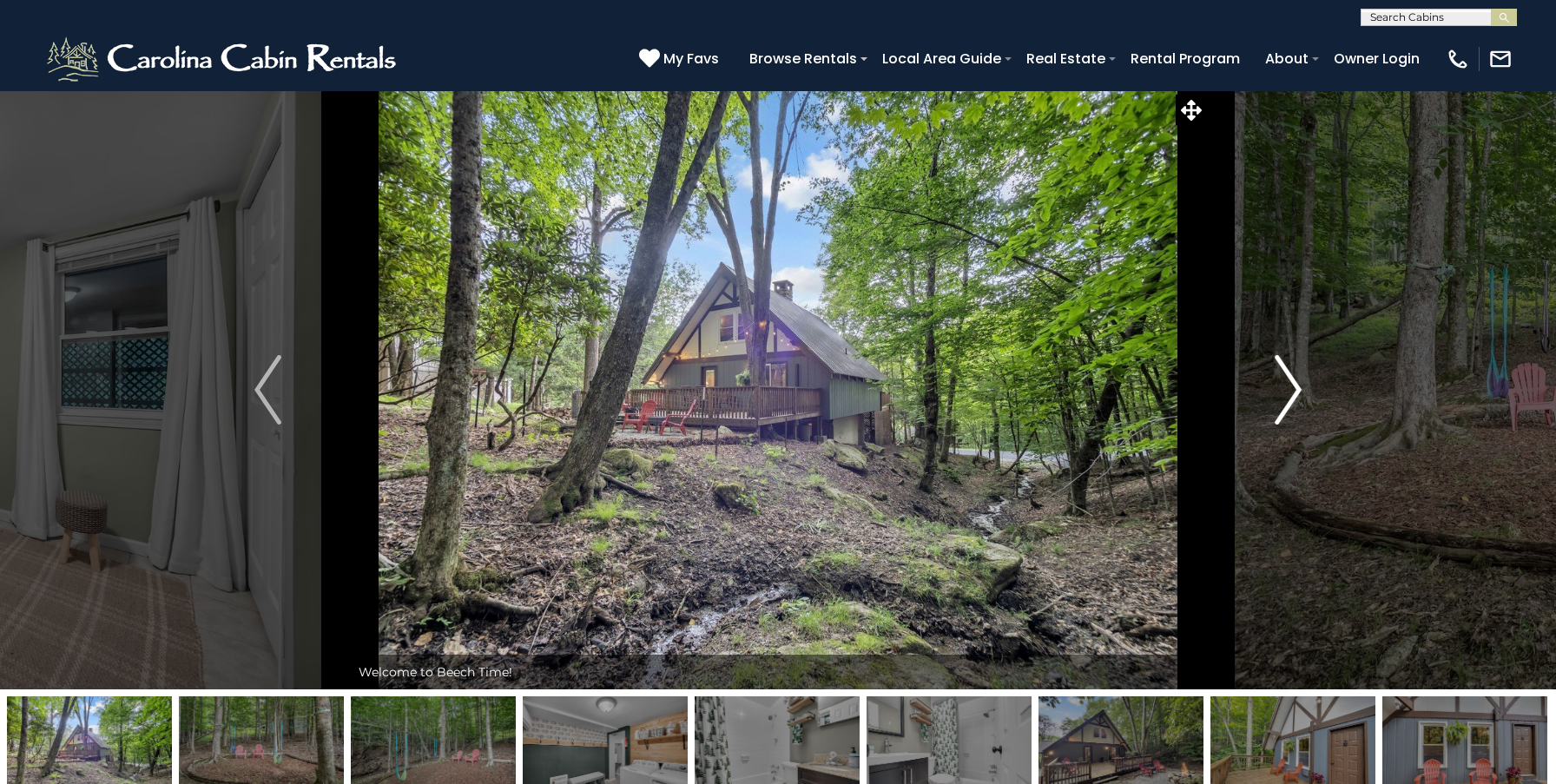
click at [1279, 410] on img "Next" at bounding box center [1288, 390] width 26 height 69
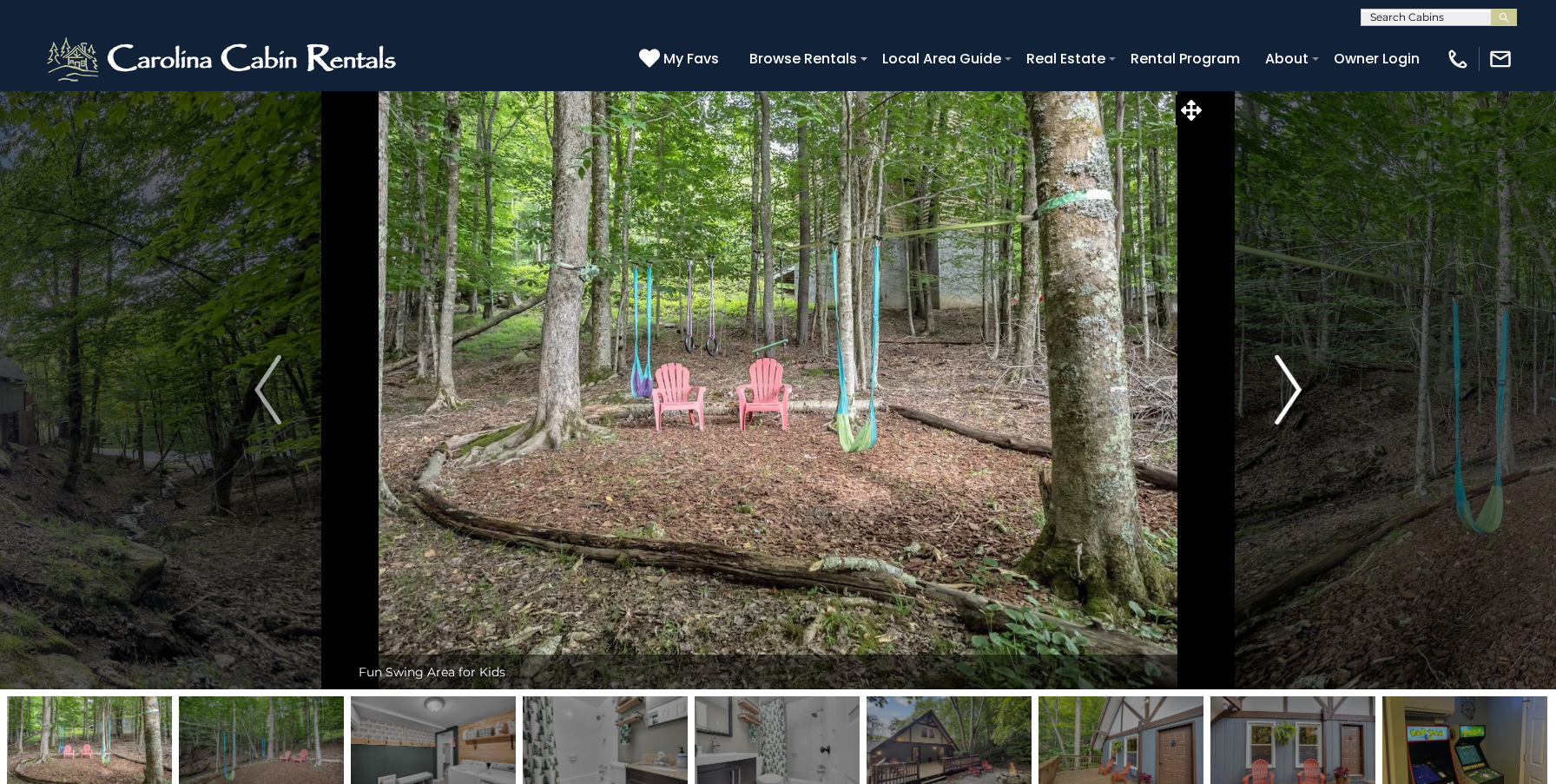
click at [1279, 410] on img "Next" at bounding box center [1288, 390] width 26 height 69
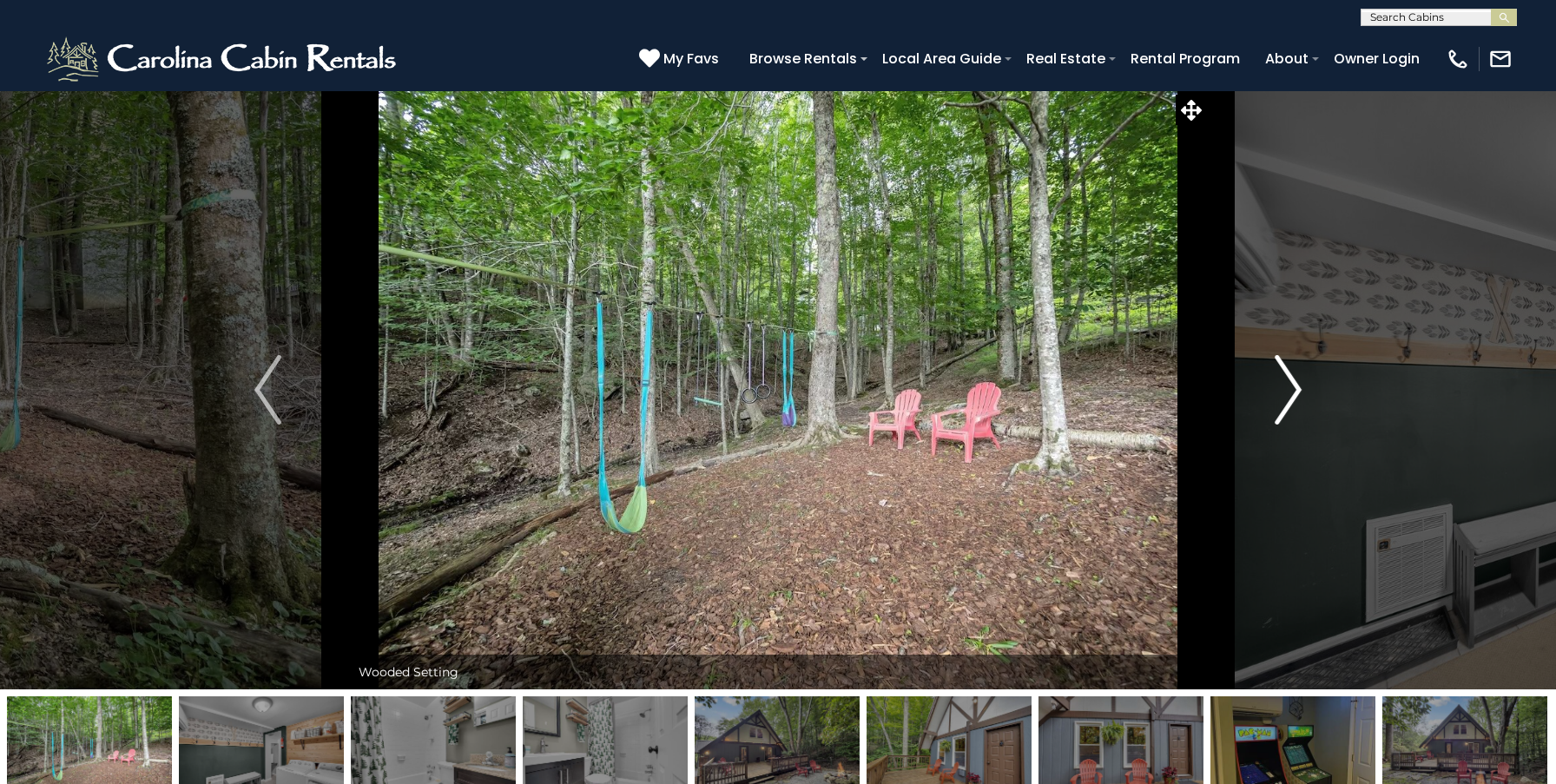
click at [1279, 410] on img "Next" at bounding box center [1288, 390] width 26 height 69
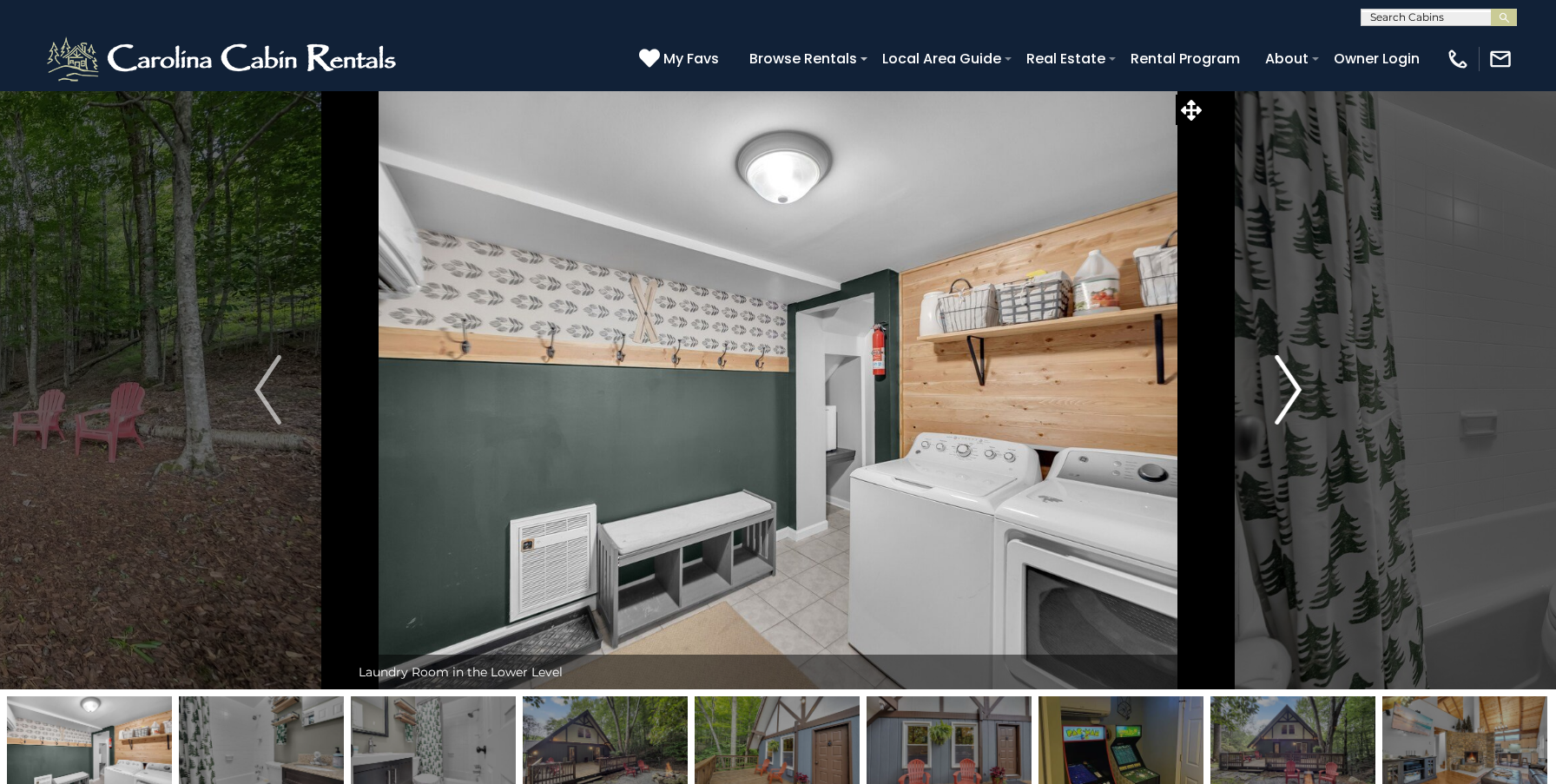
click at [1279, 410] on img "Next" at bounding box center [1288, 390] width 26 height 69
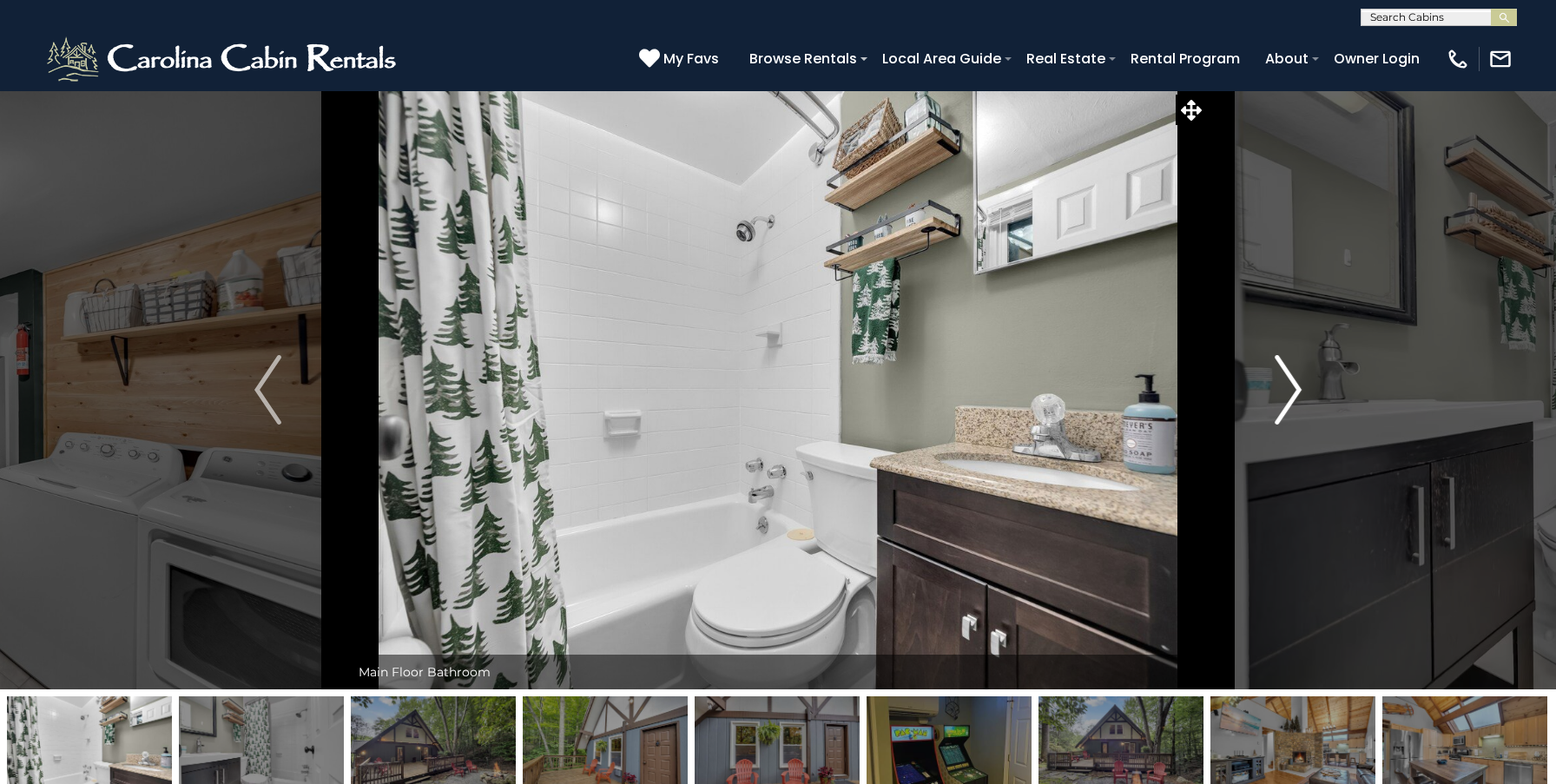
click at [1279, 410] on img "Next" at bounding box center [1288, 390] width 26 height 69
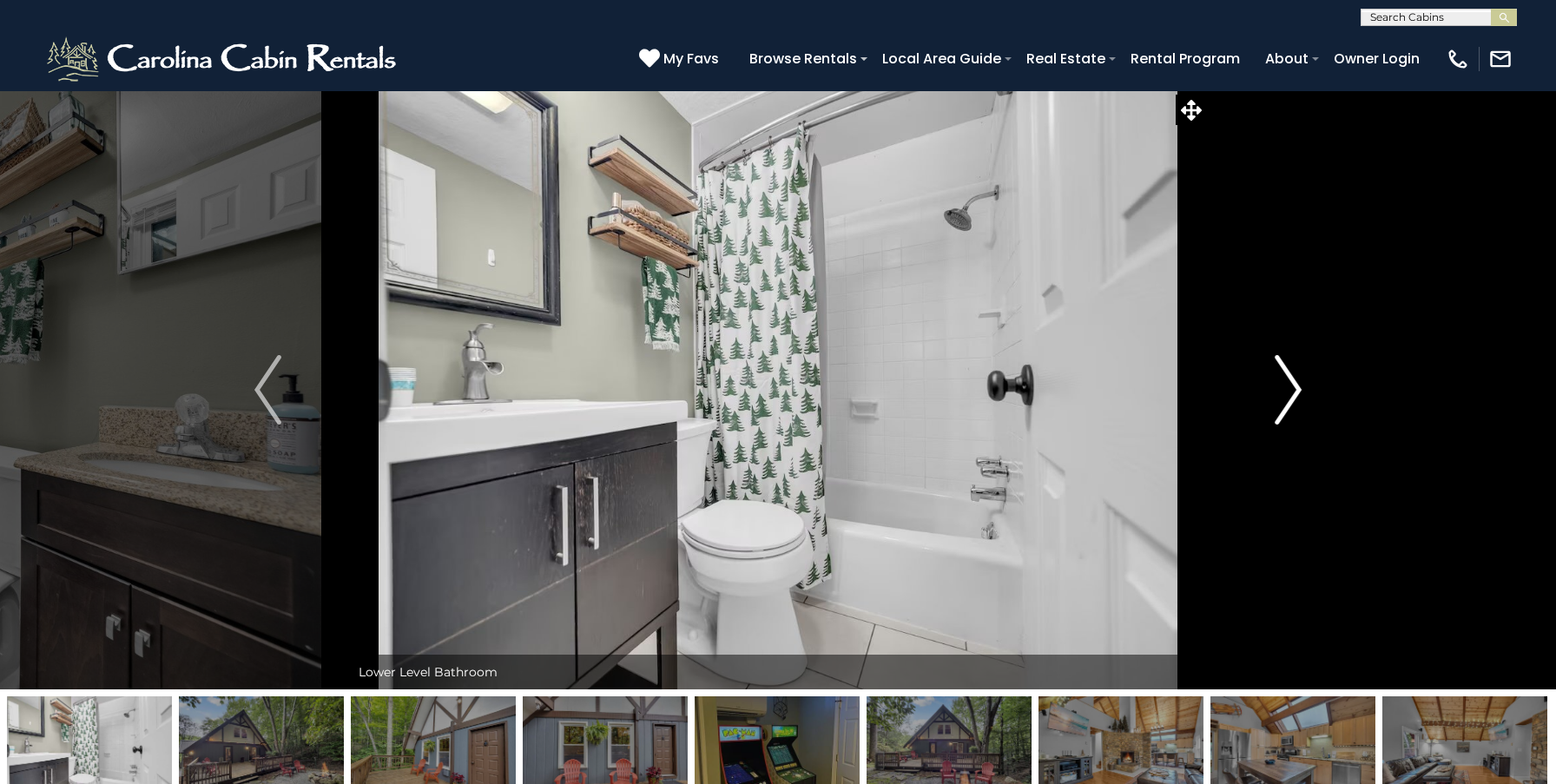
click at [1279, 410] on img "Next" at bounding box center [1288, 390] width 26 height 69
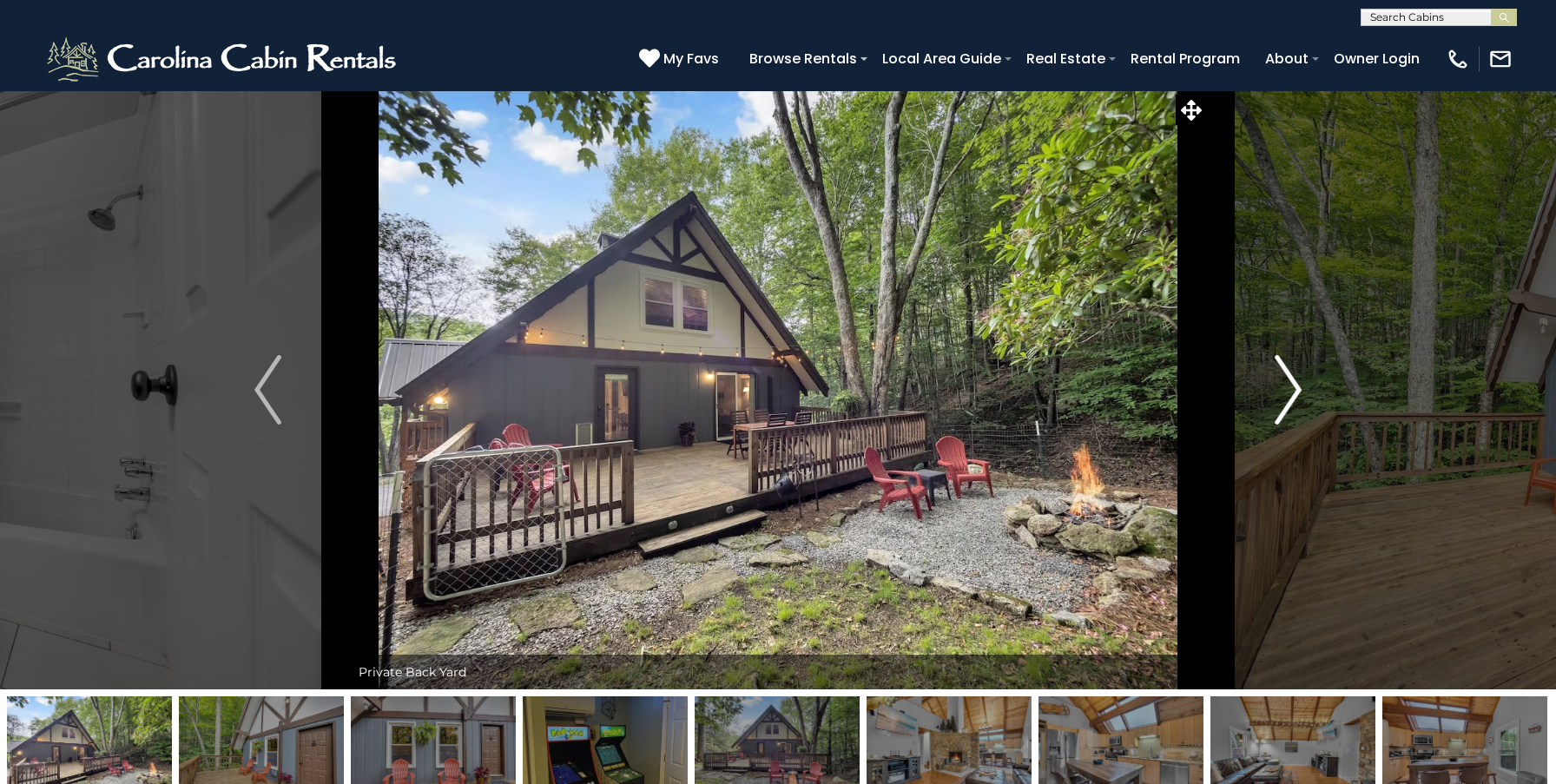
click at [1279, 410] on img "Next" at bounding box center [1288, 390] width 26 height 69
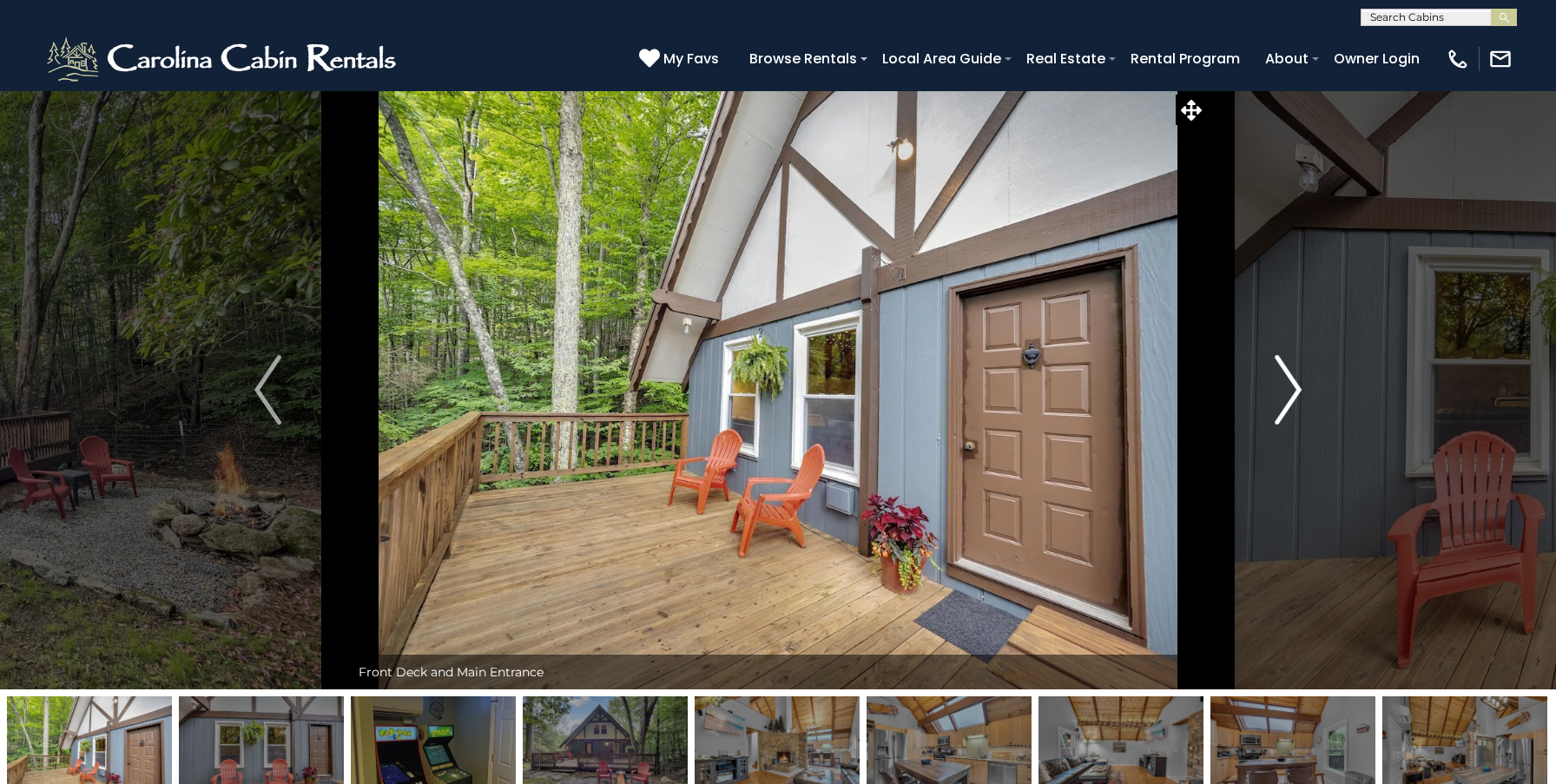
click at [1279, 410] on img "Next" at bounding box center [1288, 390] width 26 height 69
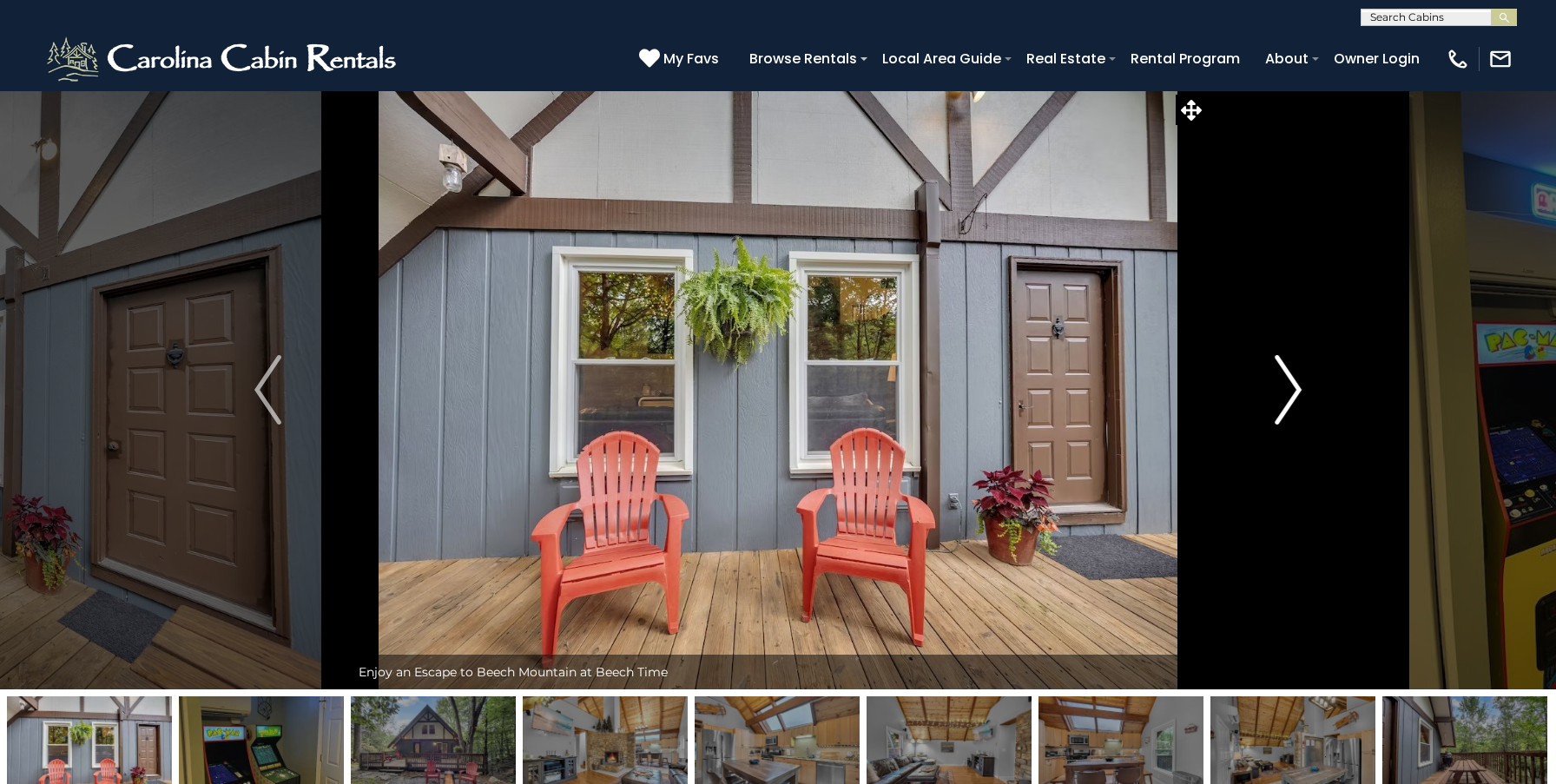
click at [1279, 410] on img "Next" at bounding box center [1288, 390] width 26 height 69
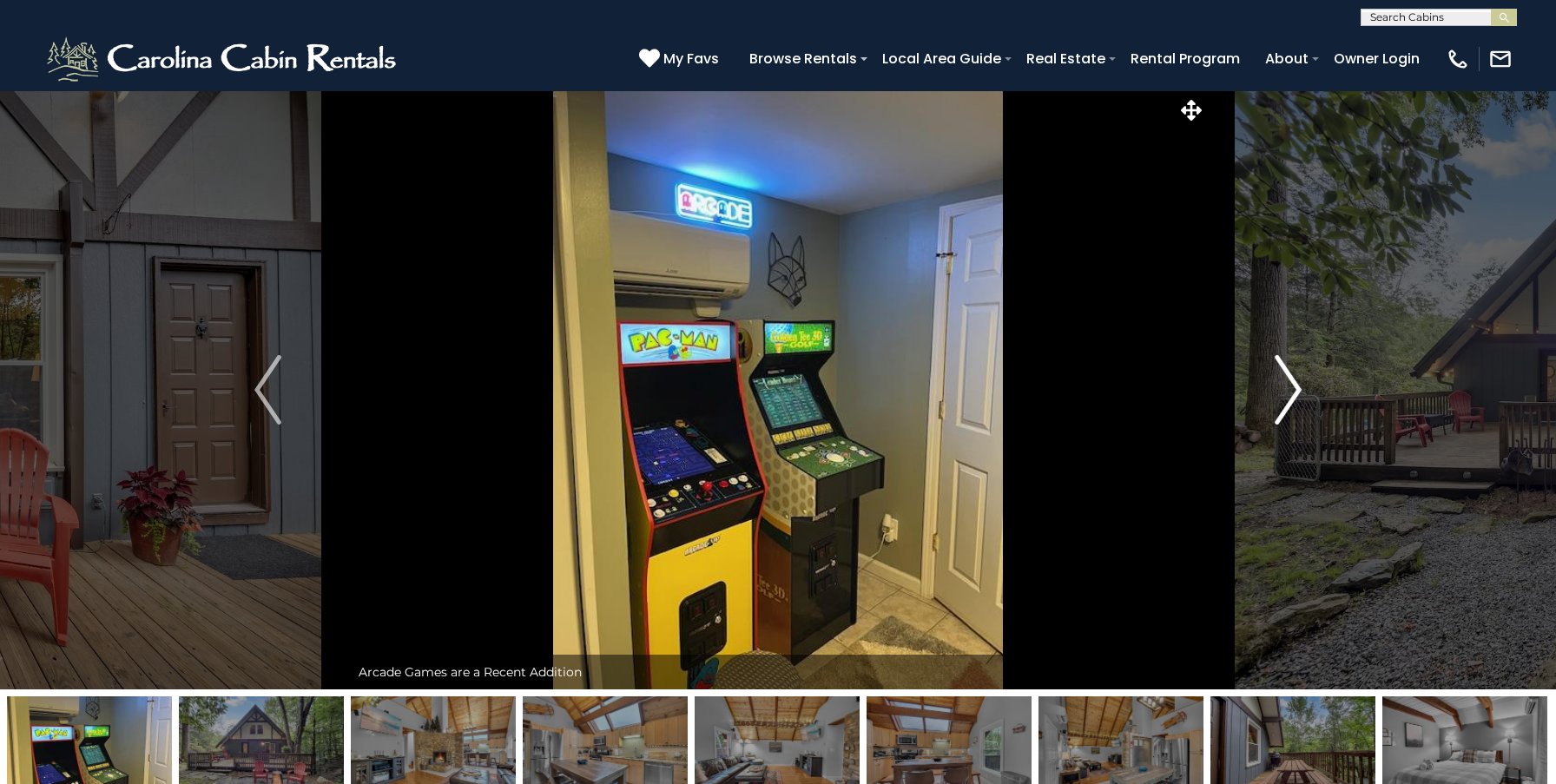
click at [1279, 410] on img "Next" at bounding box center [1288, 390] width 26 height 69
